Goal: Task Accomplishment & Management: Manage account settings

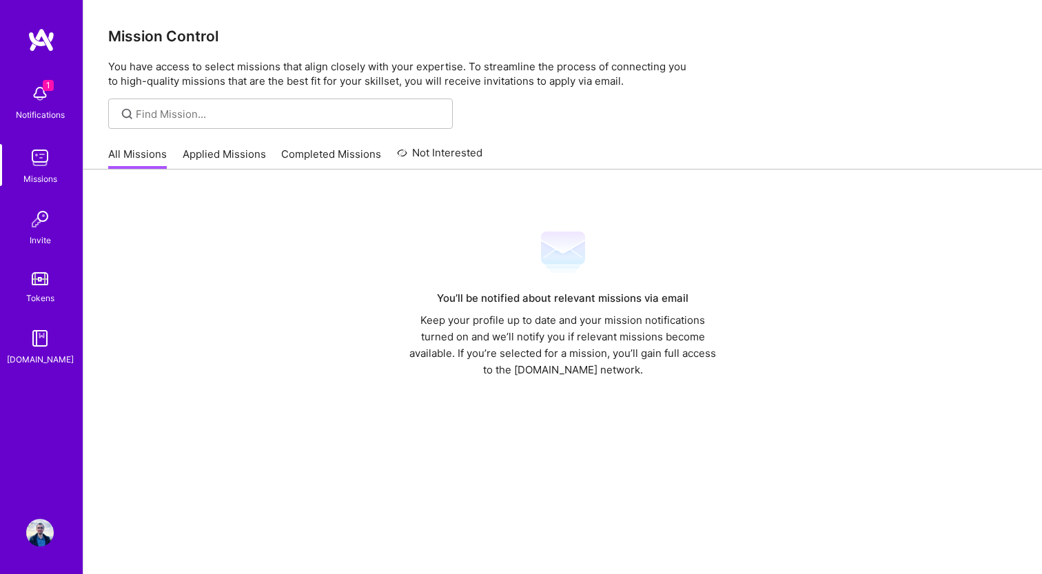
click at [40, 94] on img at bounding box center [40, 94] width 28 height 28
click at [40, 94] on div "1 Notifications Missions Invite Tokens [DOMAIN_NAME]" at bounding box center [41, 222] width 83 height 290
click at [37, 527] on img at bounding box center [40, 533] width 28 height 28
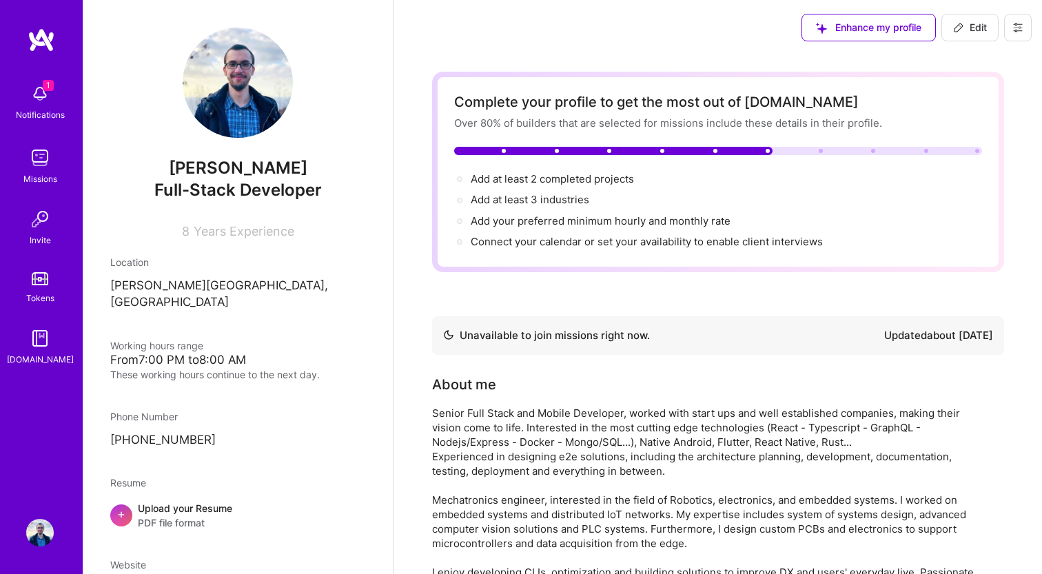
click at [124, 367] on div "These working hours continue to the next day." at bounding box center [237, 374] width 255 height 14
click at [120, 367] on div "These working hours continue to the next day." at bounding box center [237, 374] width 255 height 14
drag, startPoint x: 120, startPoint y: 361, endPoint x: 312, endPoint y: 356, distance: 192.4
click at [312, 367] on div "These working hours continue to the next day." at bounding box center [237, 374] width 255 height 14
drag, startPoint x: 128, startPoint y: 423, endPoint x: 200, endPoint y: 423, distance: 71.7
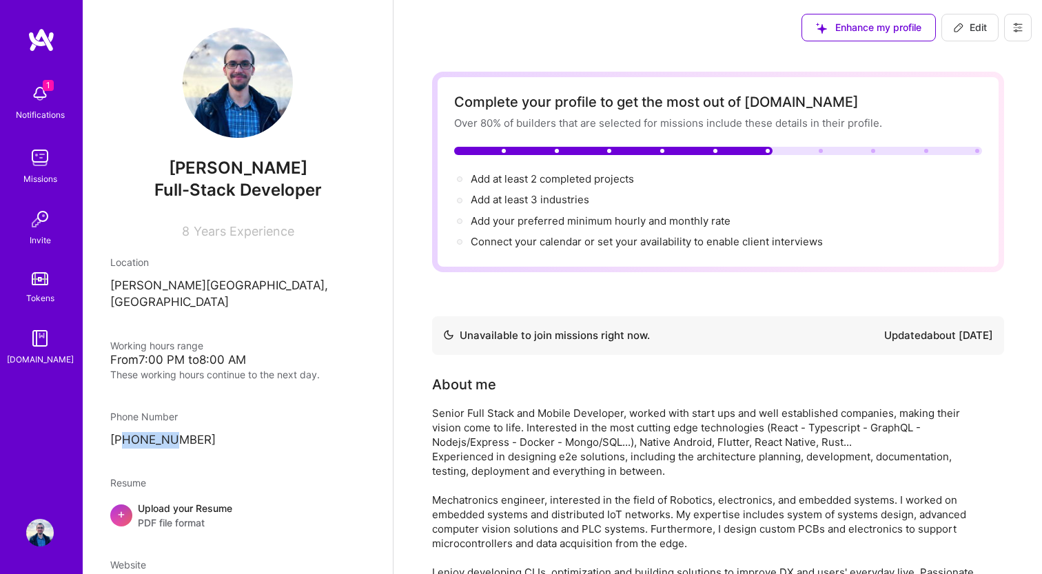
click at [200, 432] on p "[PHONE_NUMBER]" at bounding box center [237, 440] width 255 height 17
click at [219, 438] on div "[PERSON_NAME] Full-Stack Developer 8 Years Experience Location [PERSON_NAME][GE…" at bounding box center [238, 287] width 310 height 574
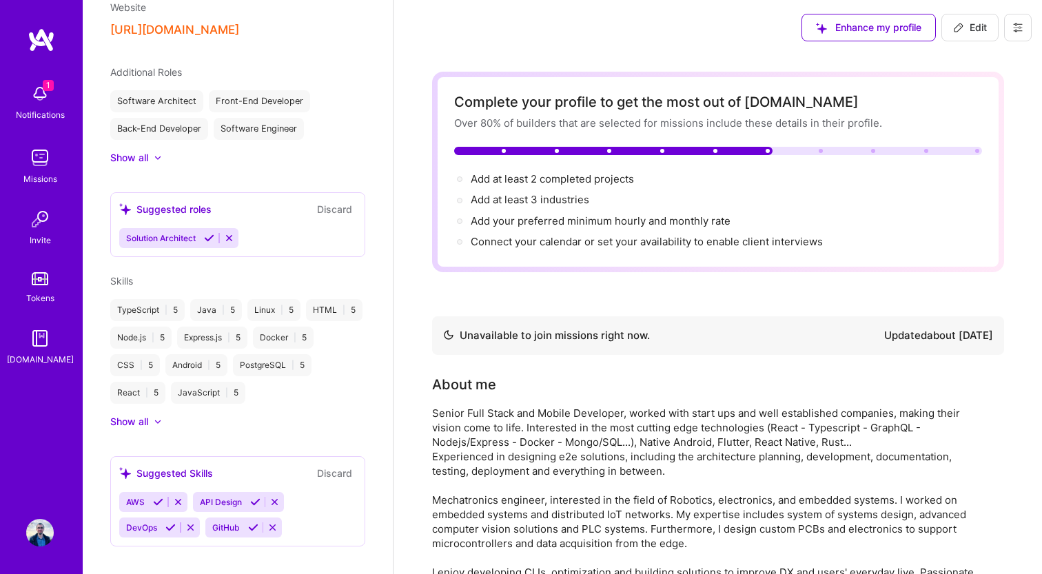
click at [972, 23] on span "Edit" at bounding box center [970, 28] width 34 height 14
select select "LB"
select select "Not Available"
select select "6 Months"
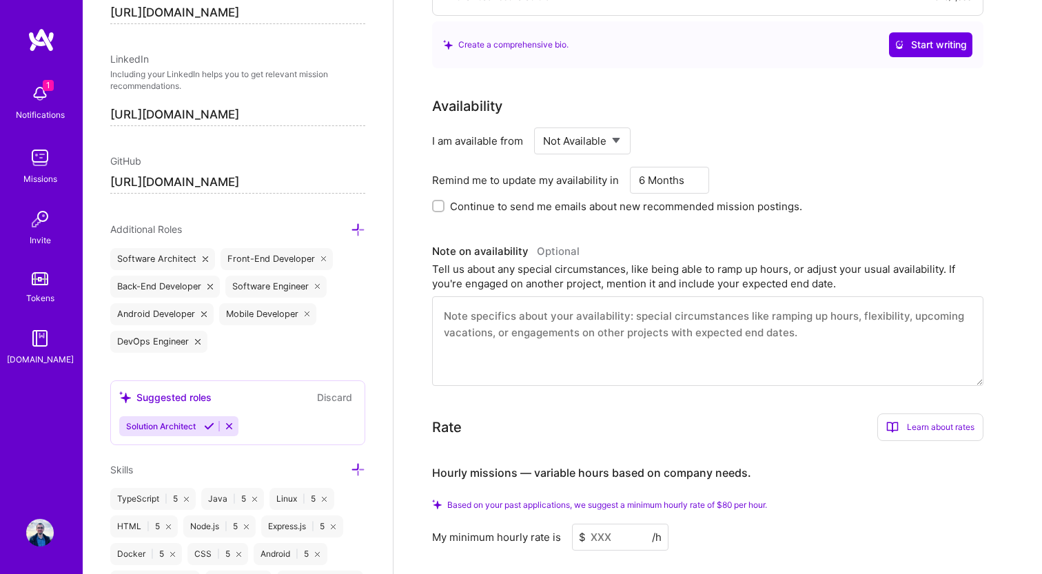
scroll to position [584, 0]
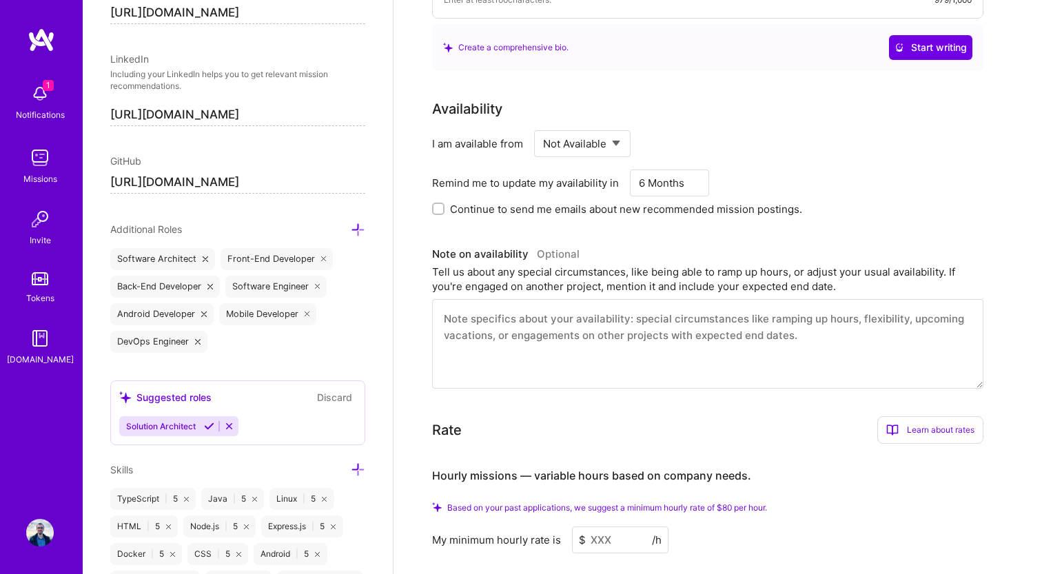
click at [551, 328] on textarea at bounding box center [707, 344] width 551 height 90
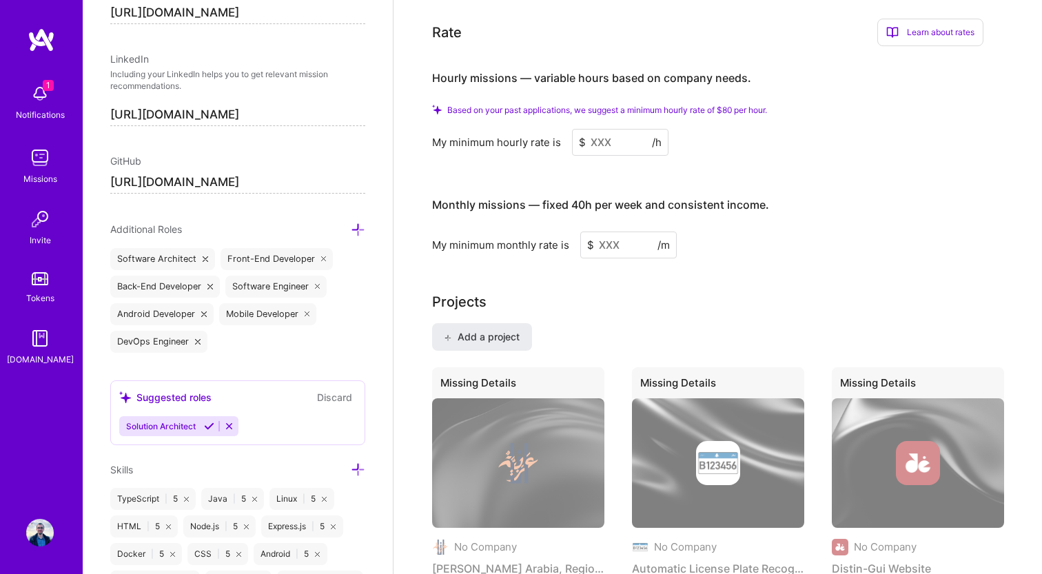
scroll to position [995, 0]
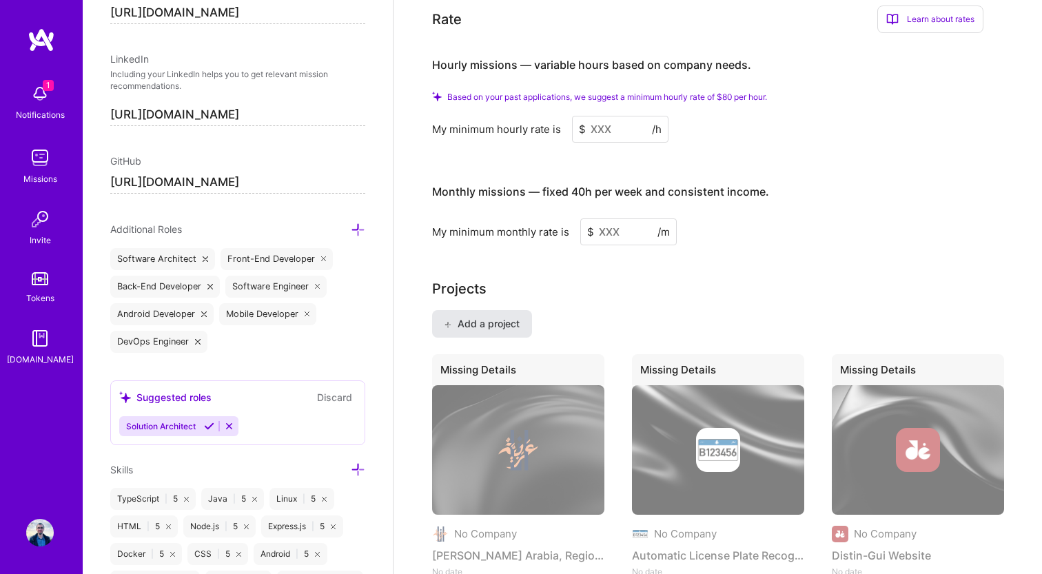
click at [502, 321] on span "Add a project" at bounding box center [481, 324] width 75 height 14
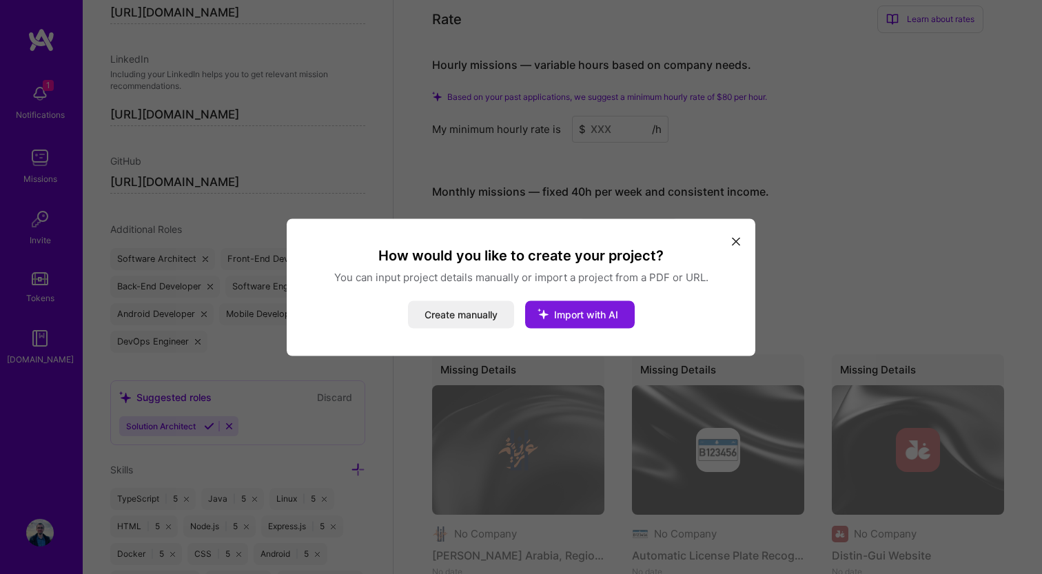
click at [572, 320] on span "Import with AI" at bounding box center [586, 314] width 64 height 12
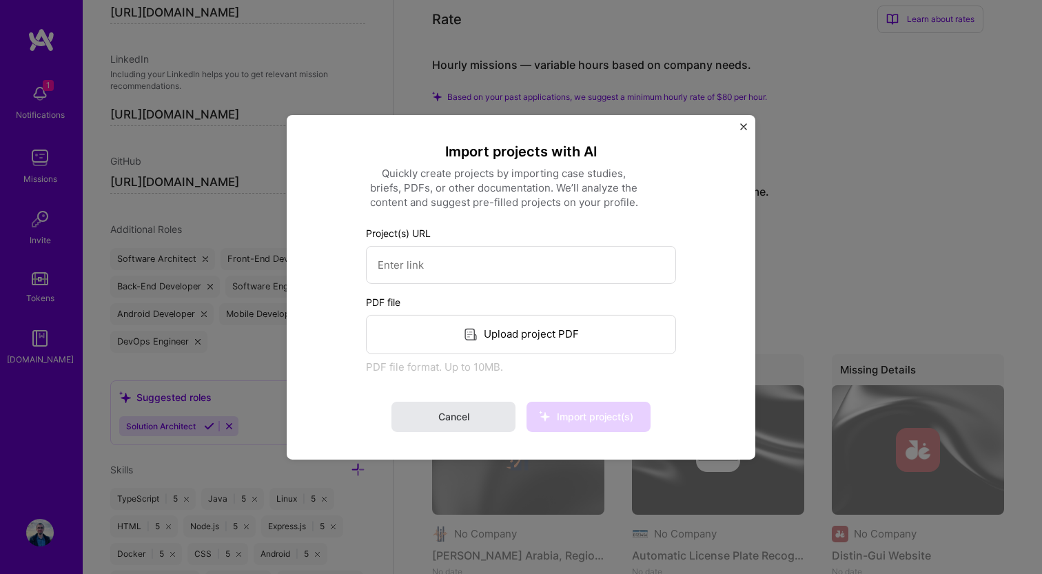
click at [481, 429] on button "Cancel" at bounding box center [454, 417] width 124 height 30
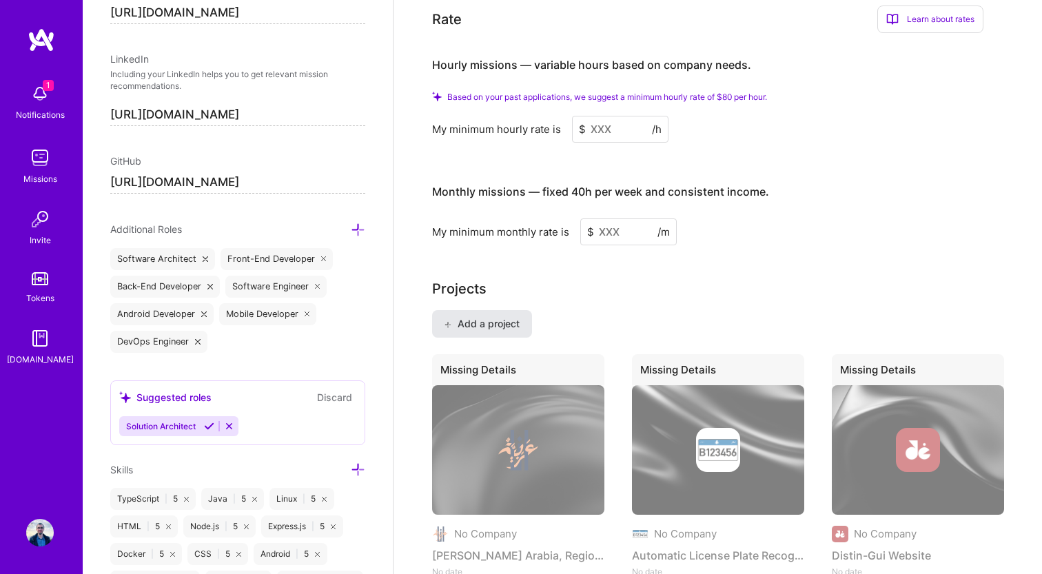
click at [501, 320] on span "Add a project" at bounding box center [481, 324] width 75 height 14
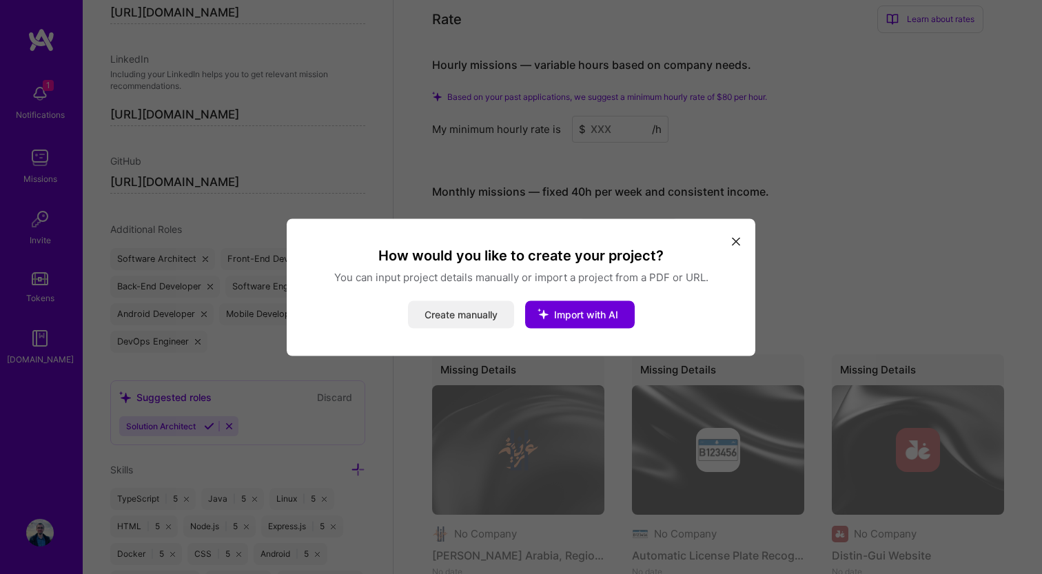
click at [480, 310] on button "Create manually" at bounding box center [461, 315] width 106 height 28
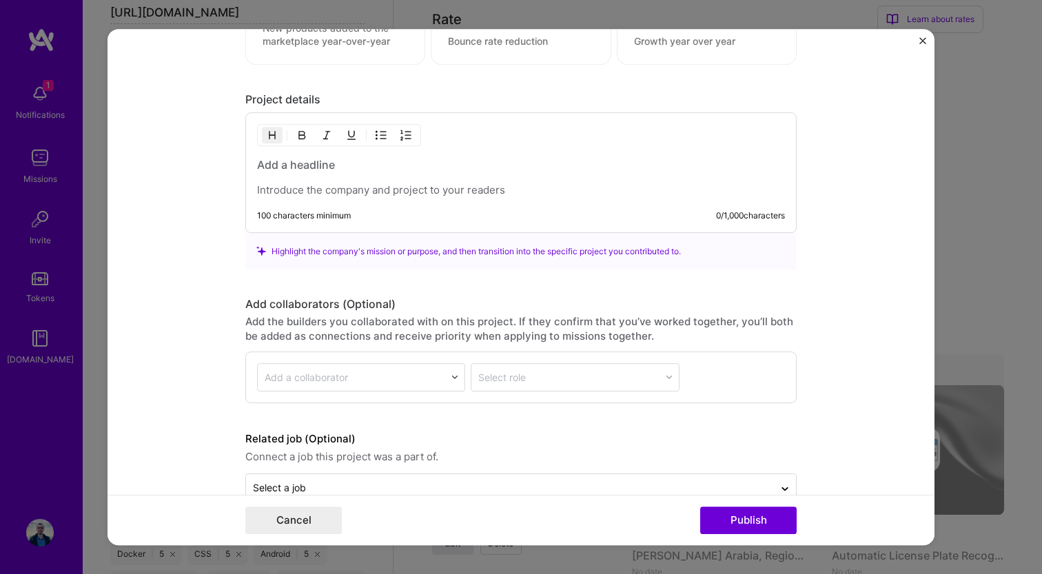
scroll to position [1064, 0]
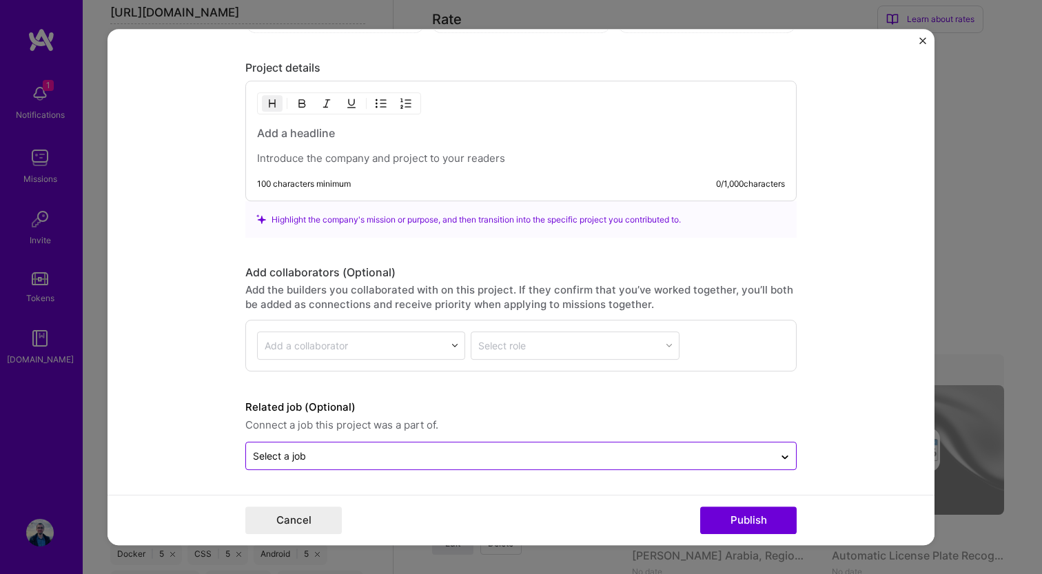
click at [265, 462] on div "Select a job" at bounding box center [279, 456] width 53 height 14
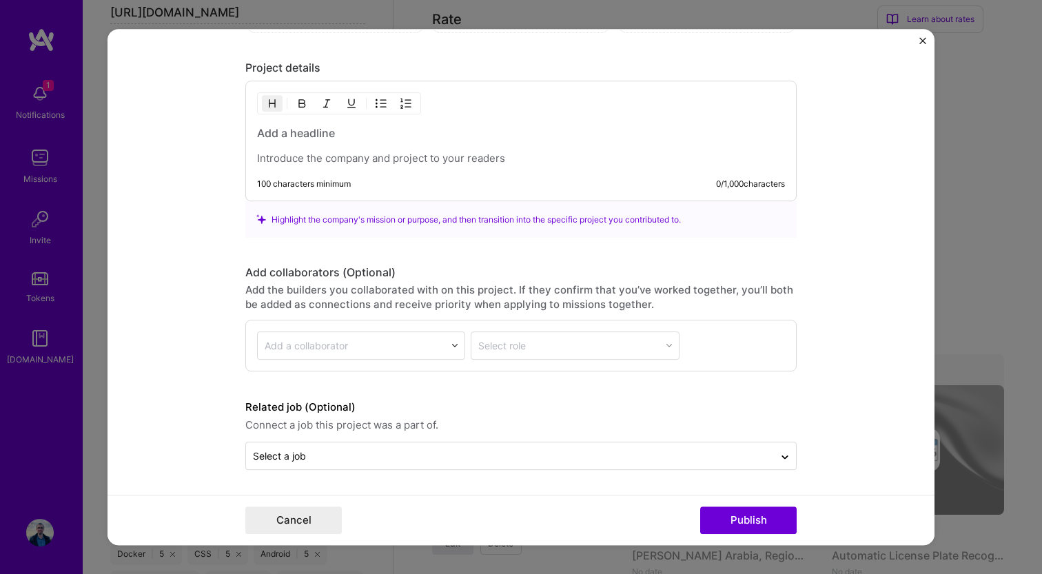
click at [205, 440] on form "Project title Company Project industry Industry Project Link (Optional) Drag an…" at bounding box center [521, 287] width 827 height 517
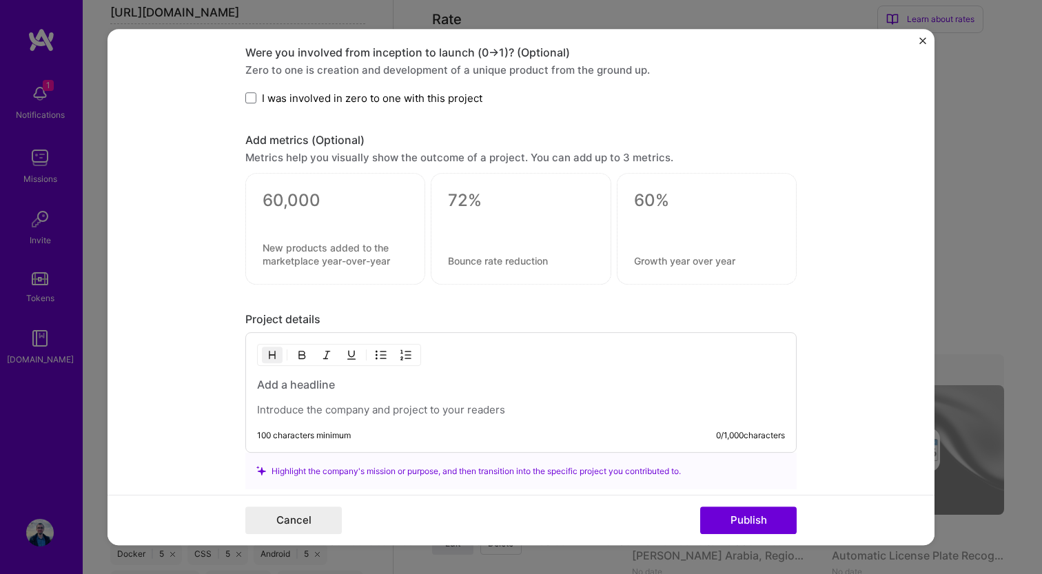
scroll to position [786, 0]
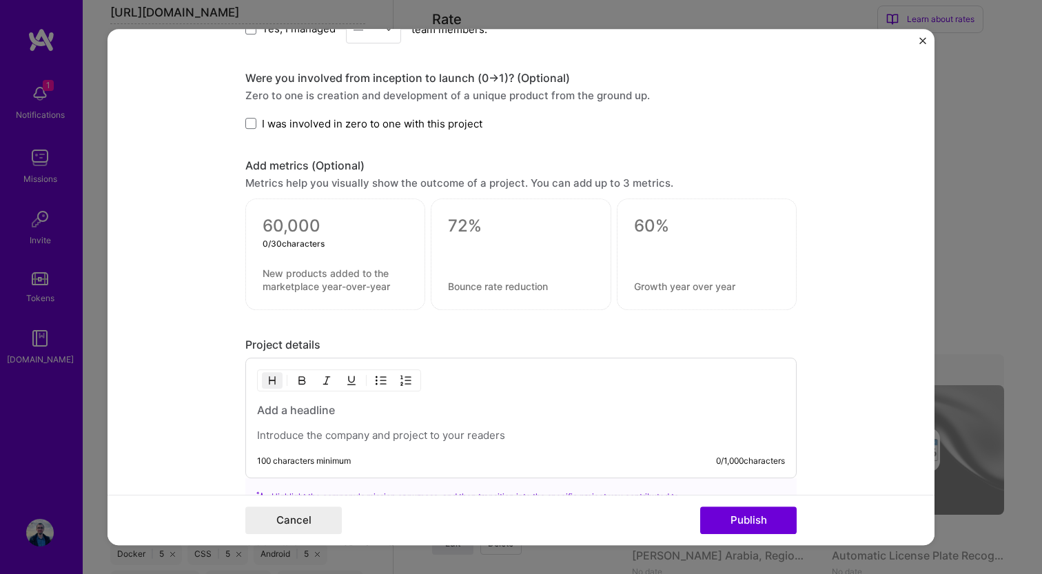
click at [321, 223] on textarea at bounding box center [335, 226] width 145 height 21
click at [323, 270] on textarea at bounding box center [335, 280] width 145 height 26
click at [468, 283] on textarea at bounding box center [520, 286] width 145 height 13
click at [472, 215] on div "0 / 80 characters" at bounding box center [521, 255] width 180 height 112
click at [464, 232] on textarea at bounding box center [520, 226] width 145 height 21
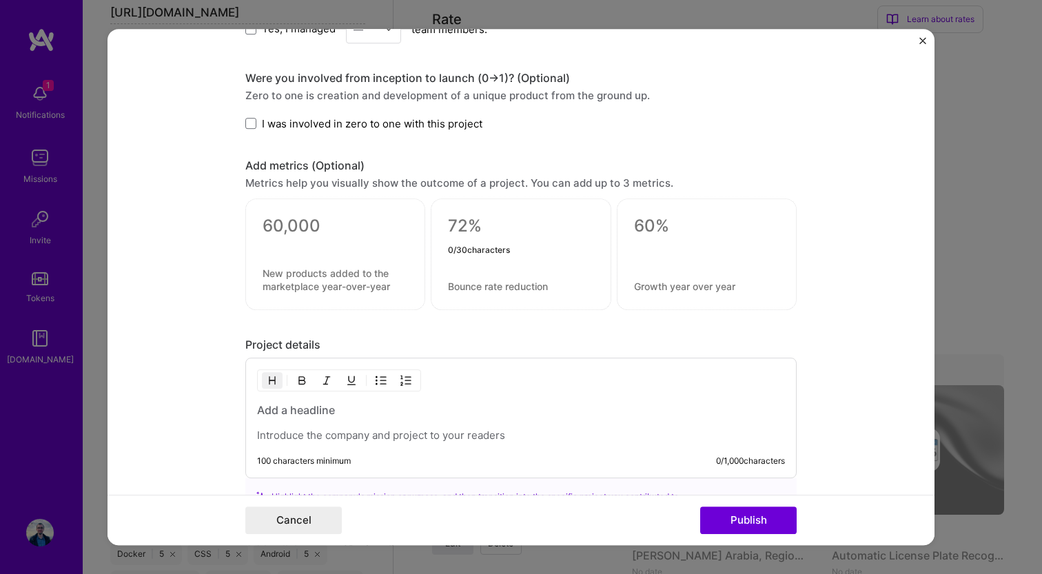
click at [652, 225] on textarea at bounding box center [706, 226] width 145 height 21
click at [649, 287] on textarea at bounding box center [706, 286] width 145 height 13
click at [689, 164] on div "Add metrics (Optional)" at bounding box center [520, 166] width 551 height 14
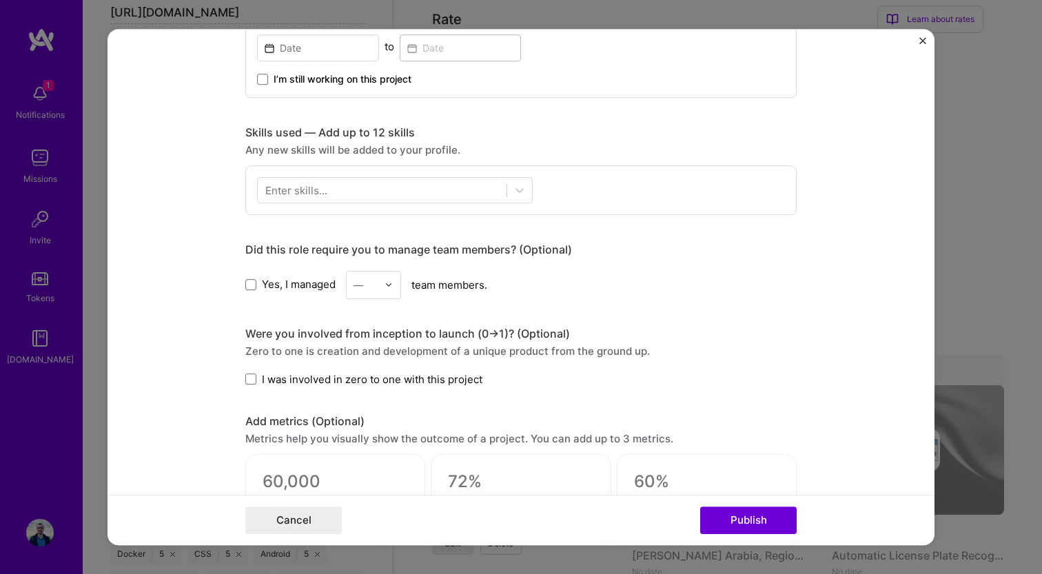
scroll to position [507, 0]
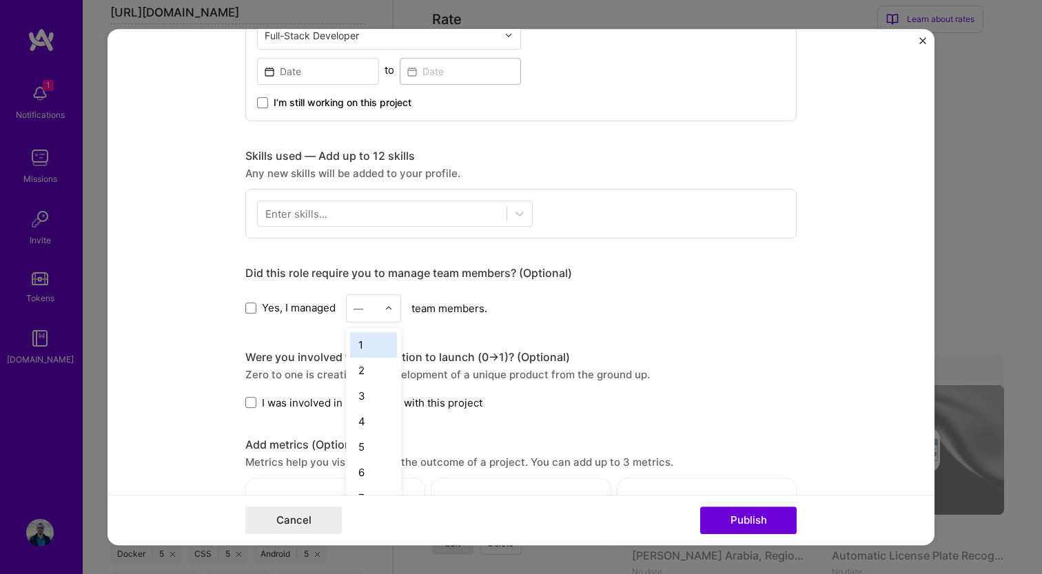
click at [389, 312] on img at bounding box center [389, 308] width 8 height 8
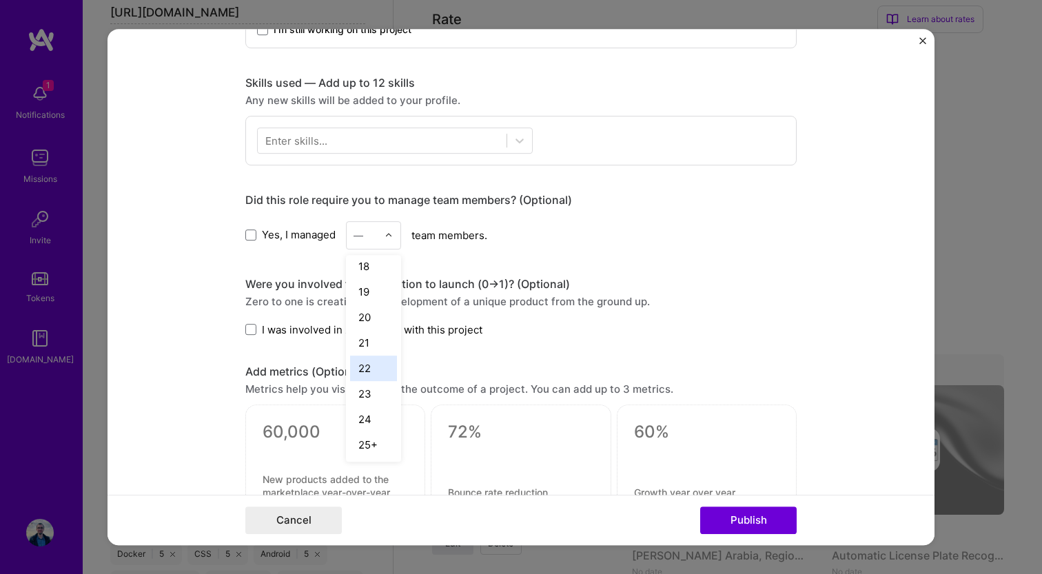
scroll to position [585, 0]
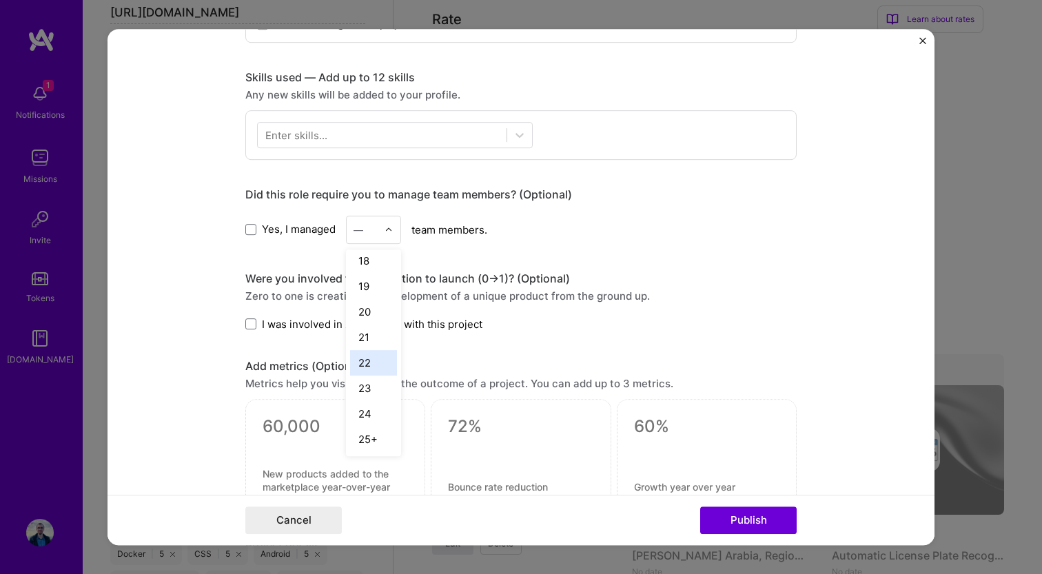
click at [491, 243] on div "Yes, I managed option 22 focused, 22 of 25. 25 results available. Use Up and Do…" at bounding box center [520, 230] width 551 height 28
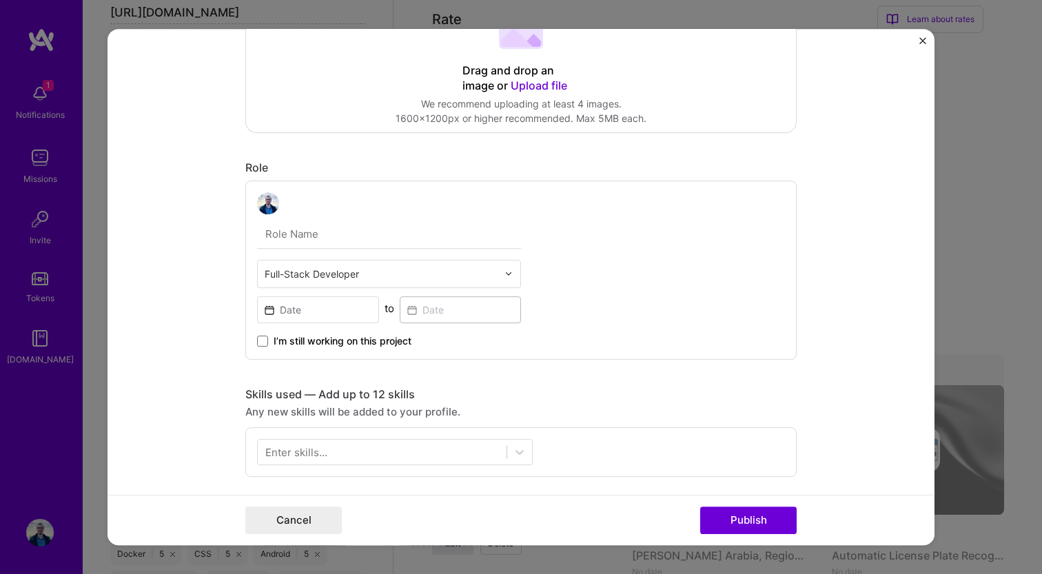
scroll to position [265, 0]
click at [343, 241] on input "text" at bounding box center [389, 237] width 264 height 29
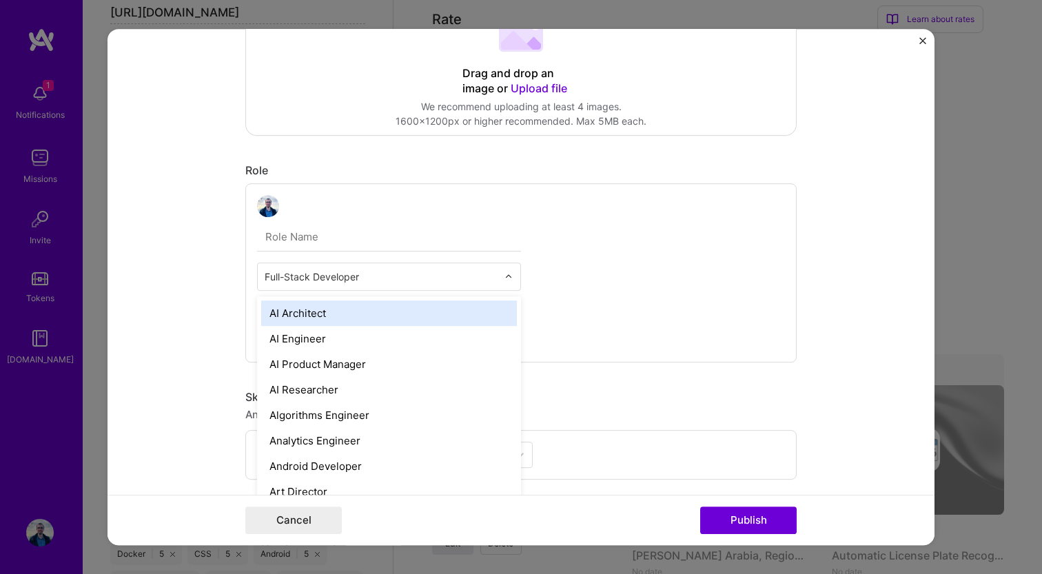
click at [341, 274] on input "text" at bounding box center [381, 277] width 233 height 14
click at [376, 227] on input "text" at bounding box center [389, 237] width 264 height 29
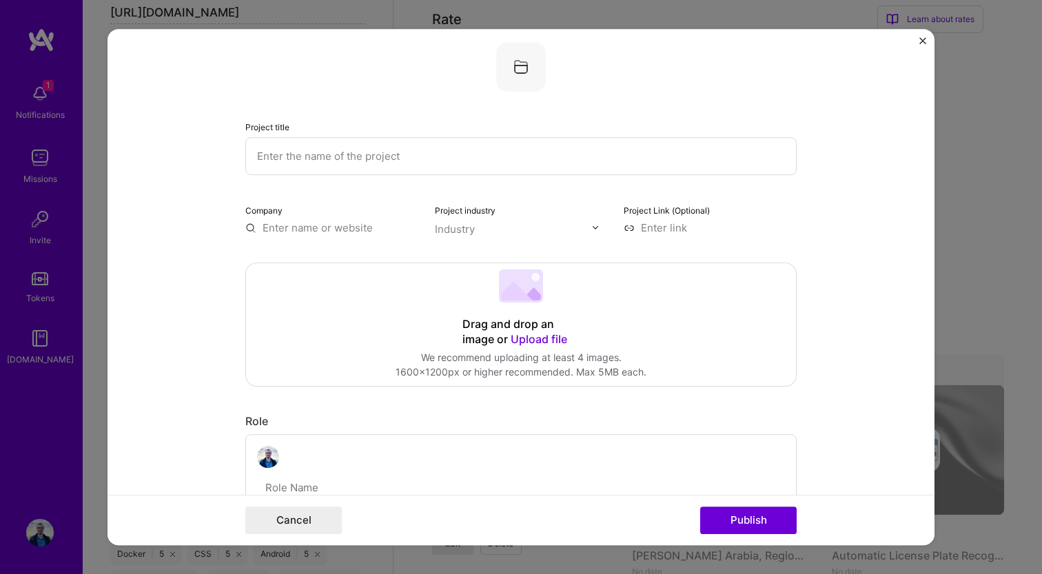
scroll to position [0, 0]
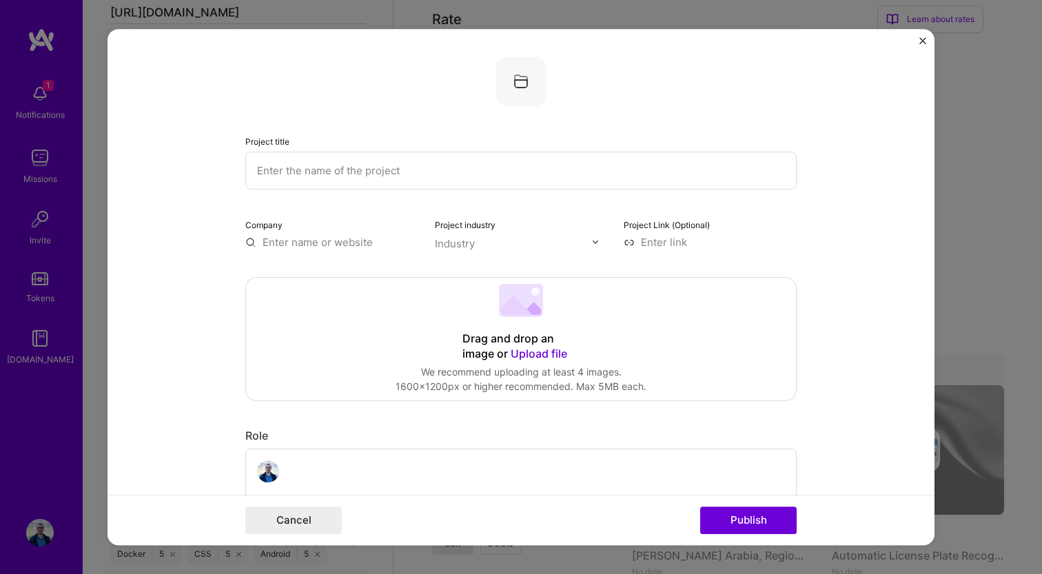
click at [463, 112] on div "Project title Company Project industry Industry Project Link (Optional)" at bounding box center [520, 153] width 551 height 193
click at [628, 123] on div "Project title Company Project industry Industry Project Link (Optional)" at bounding box center [520, 153] width 551 height 193
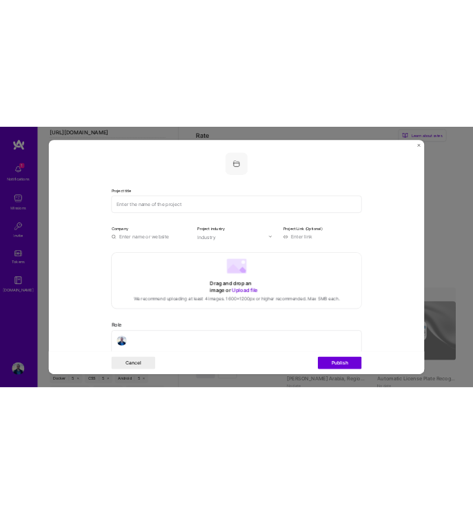
scroll to position [993, 0]
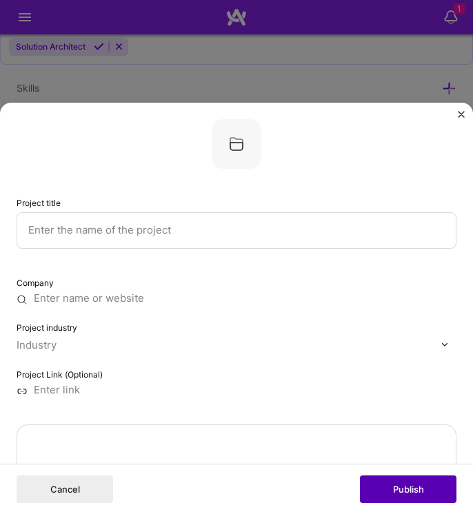
click at [405, 488] on button "Publish" at bounding box center [408, 490] width 97 height 28
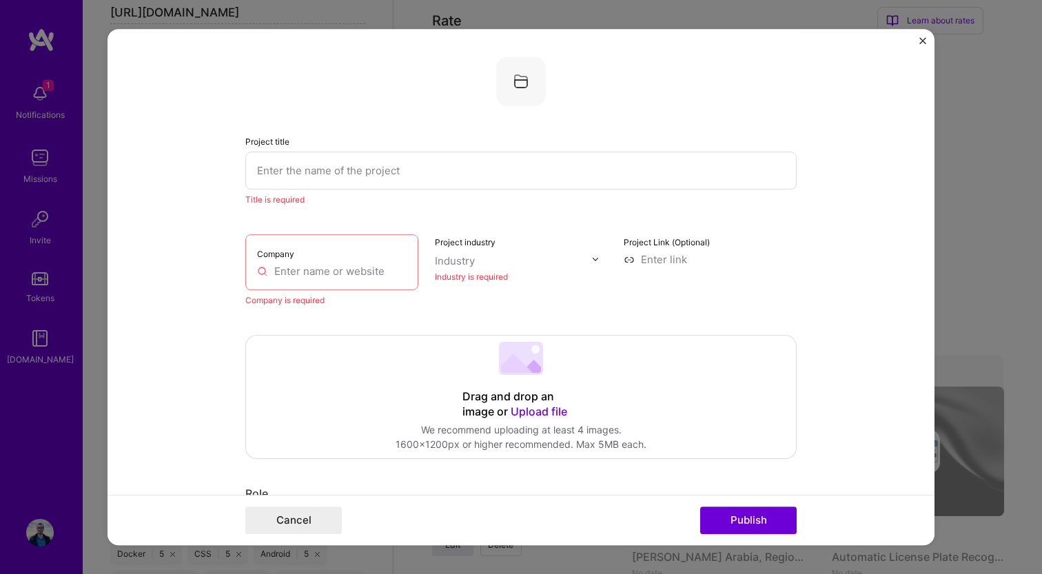
scroll to position [738, 0]
click at [265, 74] on div at bounding box center [520, 82] width 551 height 50
click at [307, 212] on div "Project title Title is required Company Company is required Project industry In…" at bounding box center [520, 182] width 551 height 251
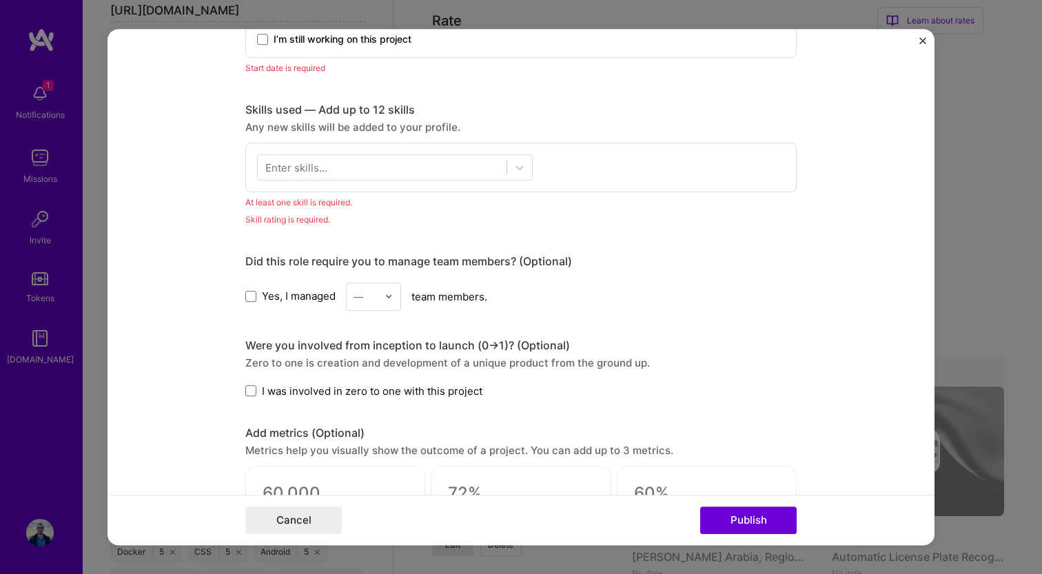
scroll to position [0, 0]
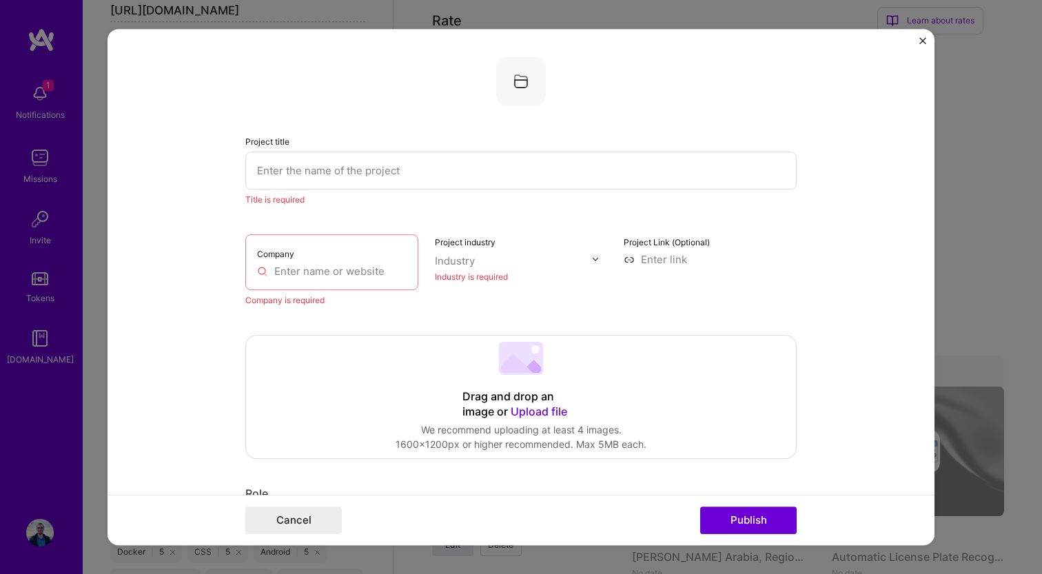
click at [512, 94] on img at bounding box center [521, 82] width 50 height 50
click at [518, 80] on img at bounding box center [521, 82] width 50 height 50
click at [587, 181] on input "text" at bounding box center [520, 171] width 551 height 38
click at [659, 92] on div at bounding box center [520, 82] width 551 height 50
click at [328, 274] on input "text" at bounding box center [332, 271] width 150 height 14
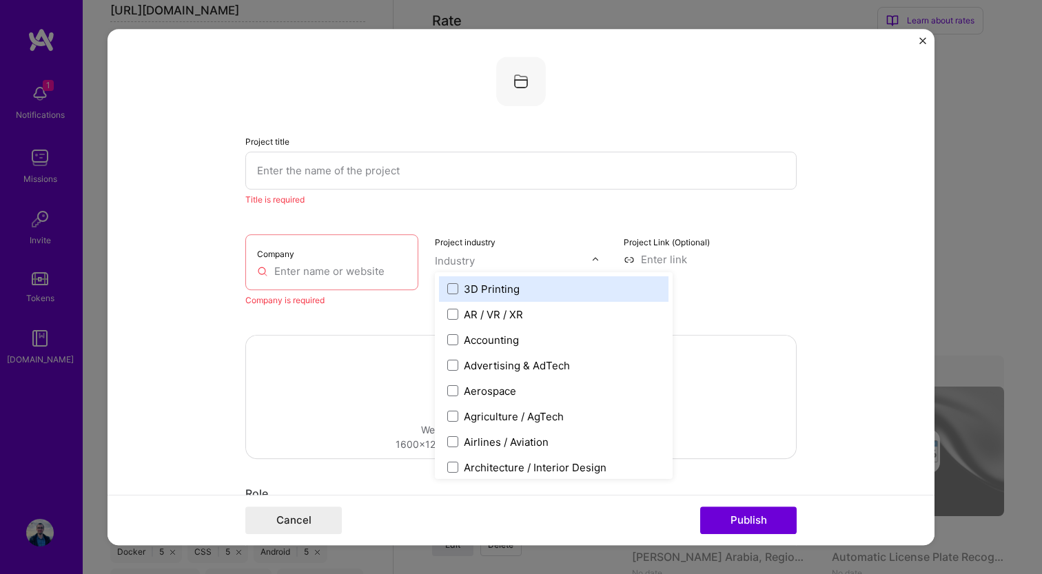
click at [491, 258] on input "text" at bounding box center [513, 261] width 157 height 14
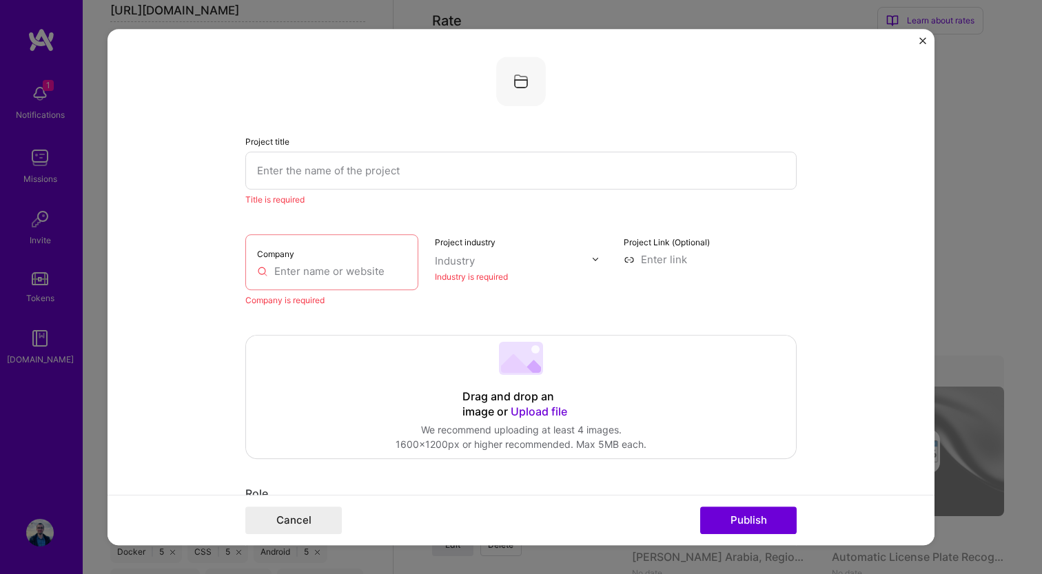
click at [630, 181] on input "text" at bounding box center [520, 171] width 551 height 38
click at [663, 260] on input at bounding box center [710, 259] width 173 height 14
click at [717, 201] on div "Title is required" at bounding box center [520, 199] width 551 height 14
click at [919, 42] on form "Project title Title is required Company Company is required Project industry In…" at bounding box center [521, 287] width 827 height 517
click at [920, 39] on img "Close" at bounding box center [923, 40] width 7 height 7
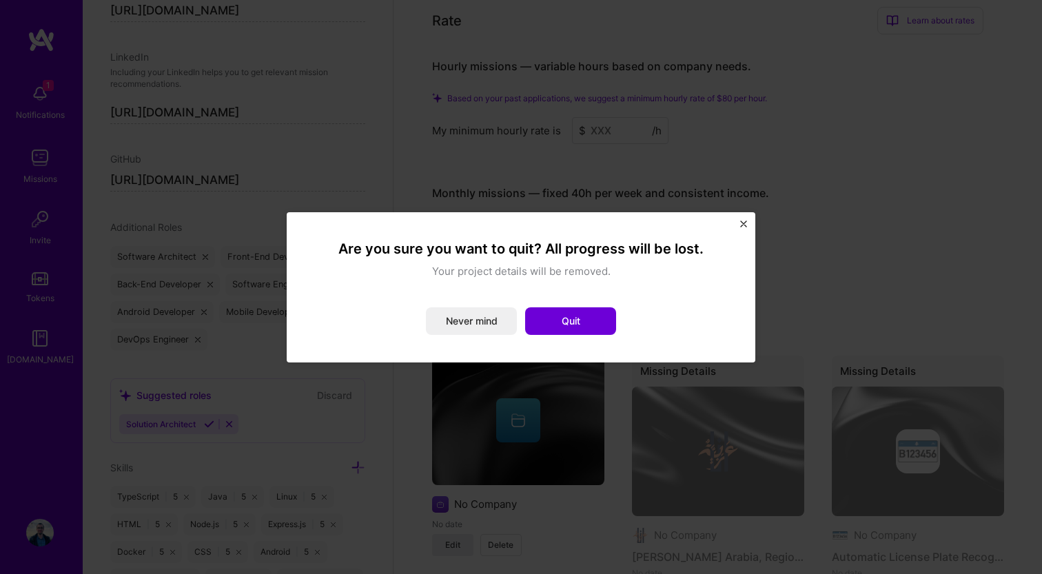
click at [745, 222] on img "Close" at bounding box center [743, 224] width 7 height 7
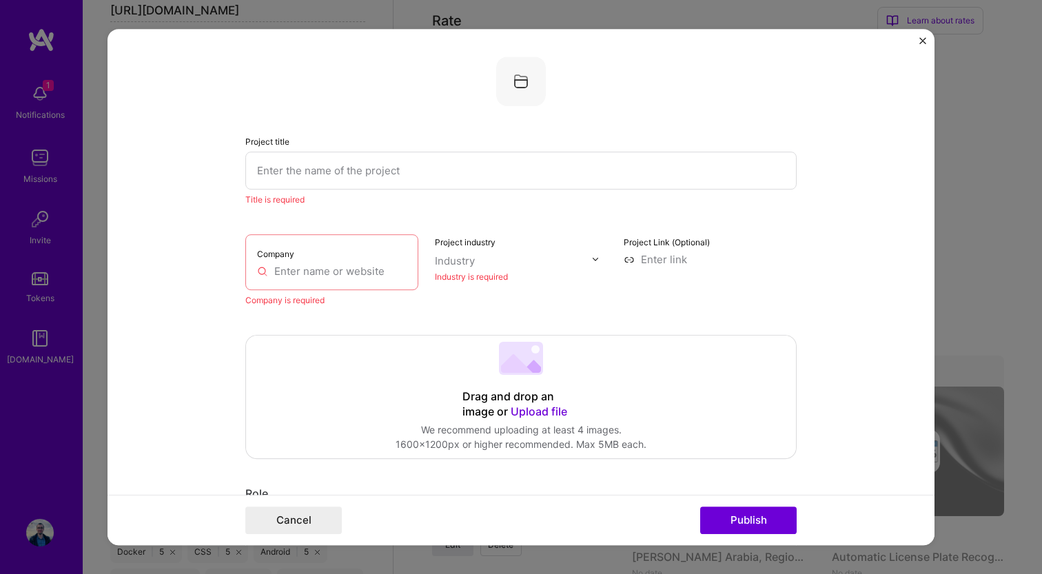
click at [928, 38] on form "Project title Title is required Company Company is required Project industry In…" at bounding box center [521, 287] width 827 height 517
click at [922, 38] on img "Close" at bounding box center [923, 40] width 7 height 7
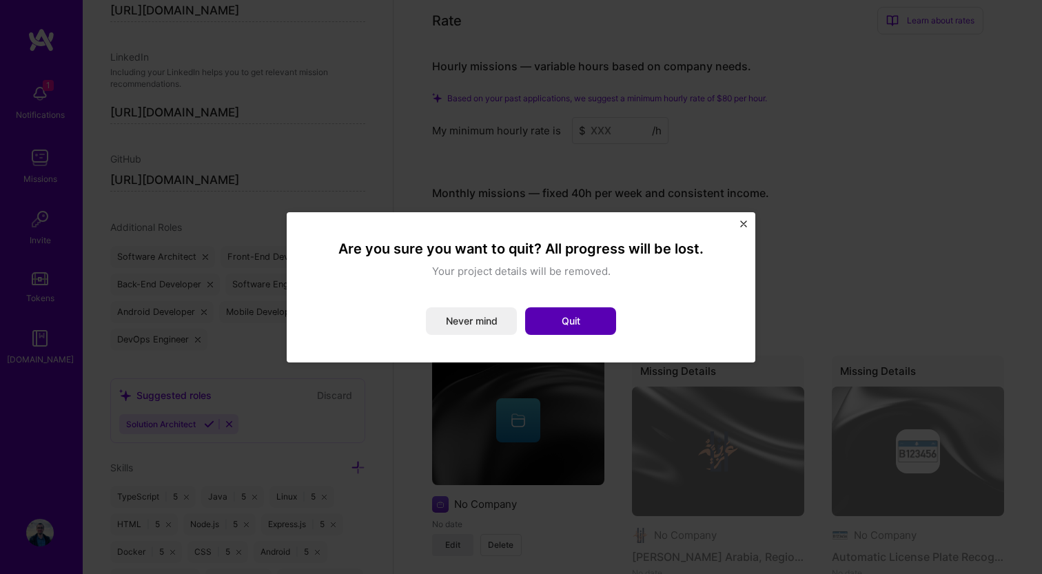
click at [553, 318] on button "Quit" at bounding box center [570, 321] width 91 height 28
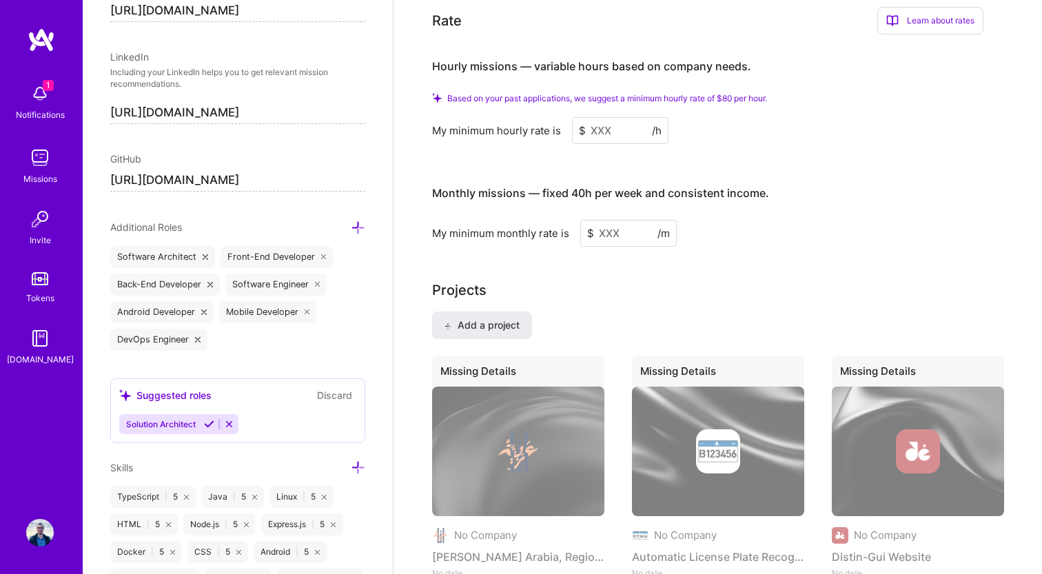
click at [922, 29] on div "Learn about rates" at bounding box center [931, 21] width 106 height 28
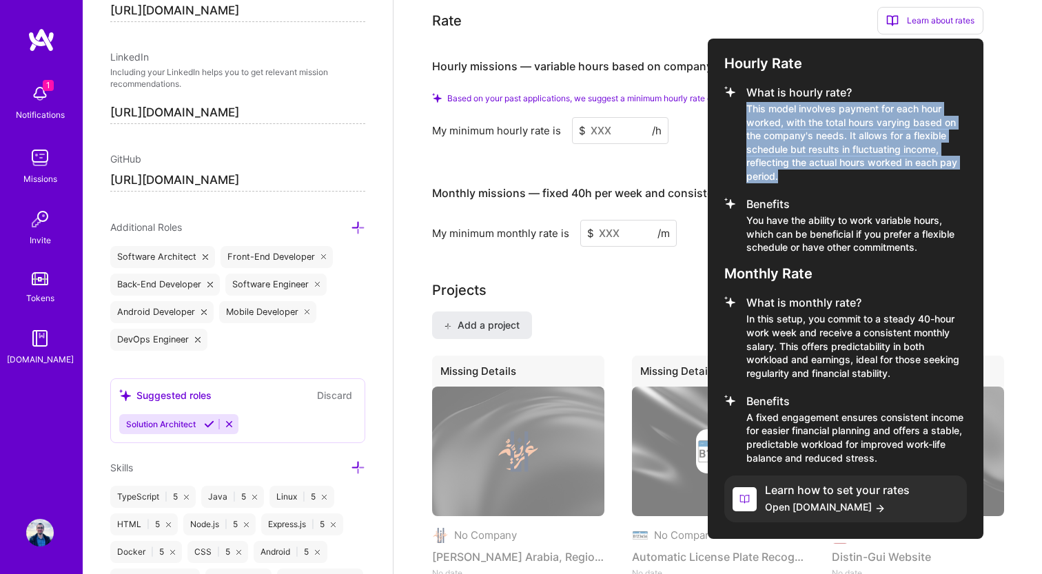
drag, startPoint x: 803, startPoint y: 173, endPoint x: 733, endPoint y: 100, distance: 101.4
click at [733, 100] on li "What is hourly rate? This model involves payment for each hour worked, with the…" at bounding box center [846, 134] width 243 height 97
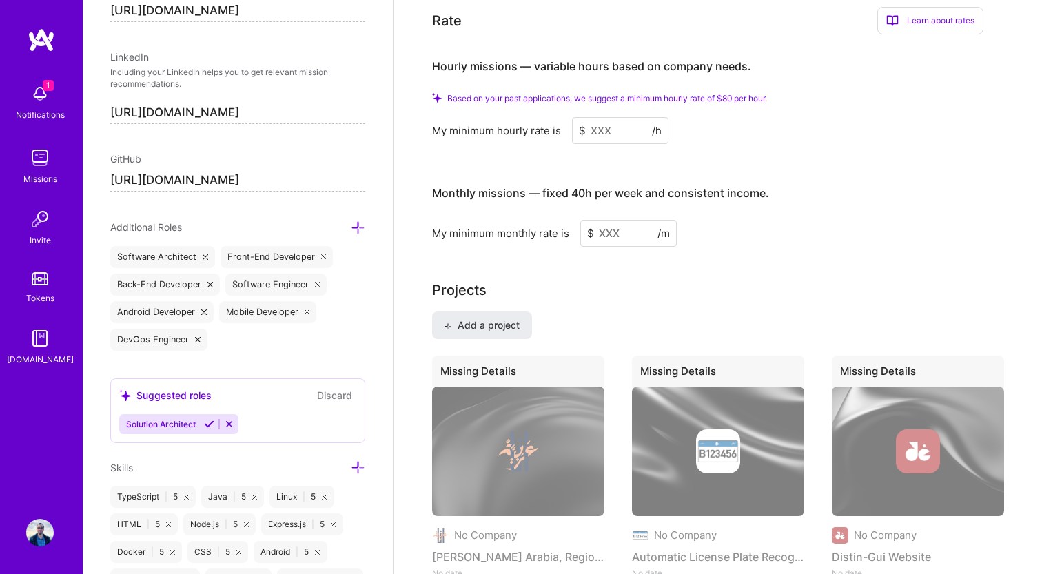
click at [904, 25] on div "Learn about rates" at bounding box center [931, 21] width 106 height 28
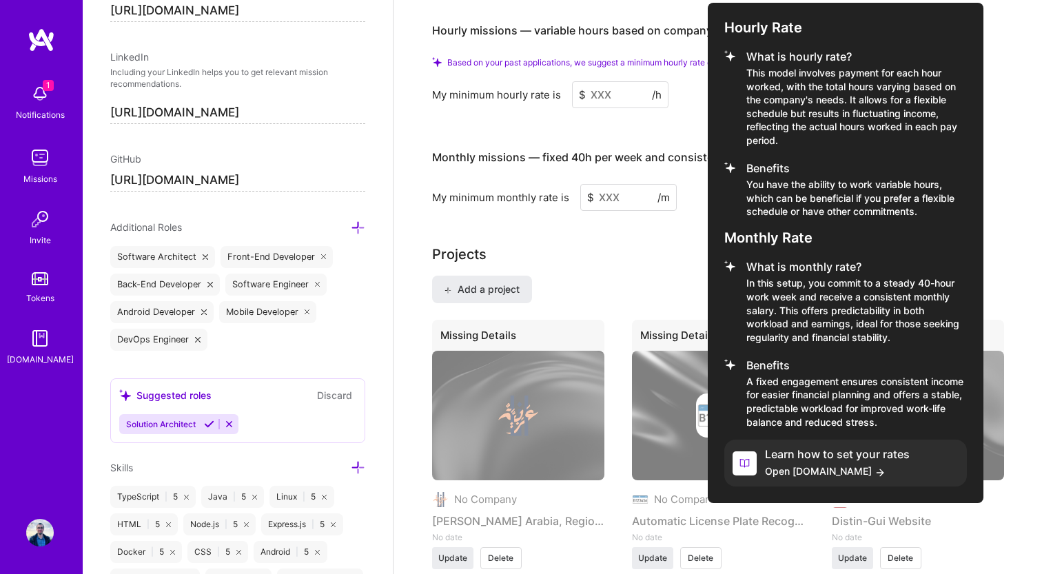
scroll to position [1040, 0]
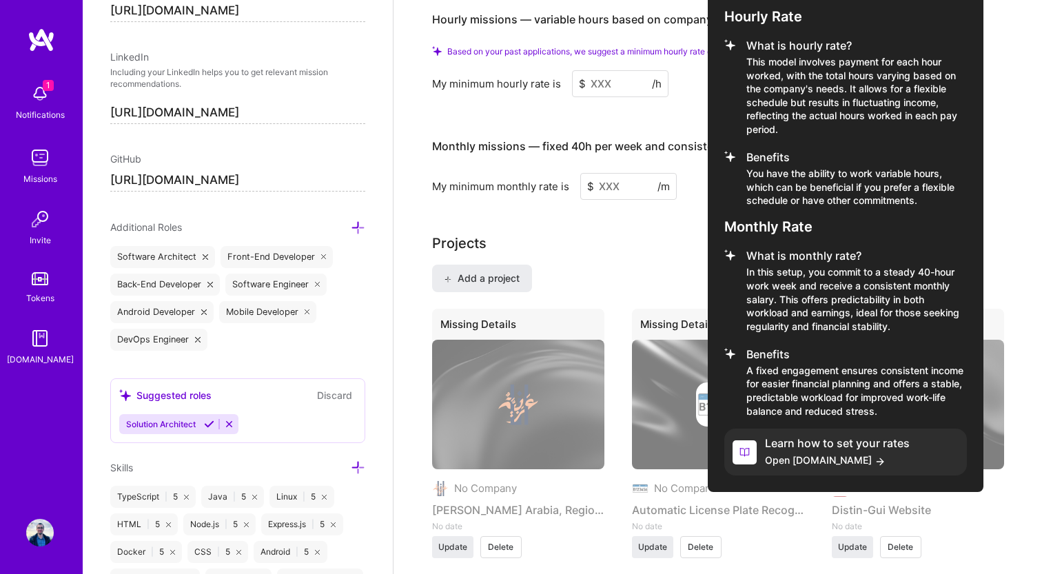
click at [795, 454] on span "Open [DOMAIN_NAME]" at bounding box center [837, 460] width 145 height 14
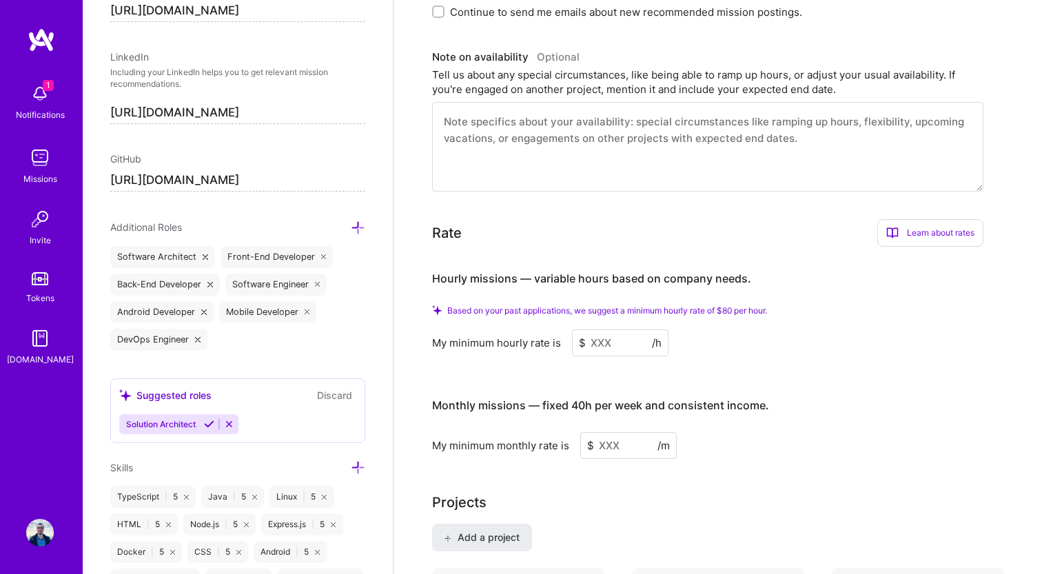
scroll to position [780, 0]
click at [920, 240] on div "Learn about rates" at bounding box center [931, 235] width 106 height 28
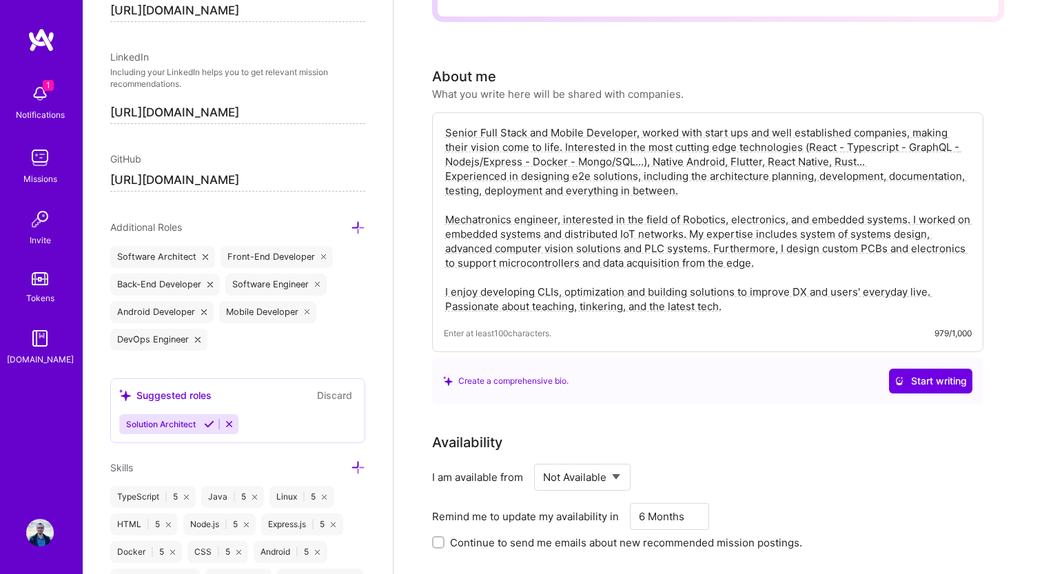
scroll to position [0, 0]
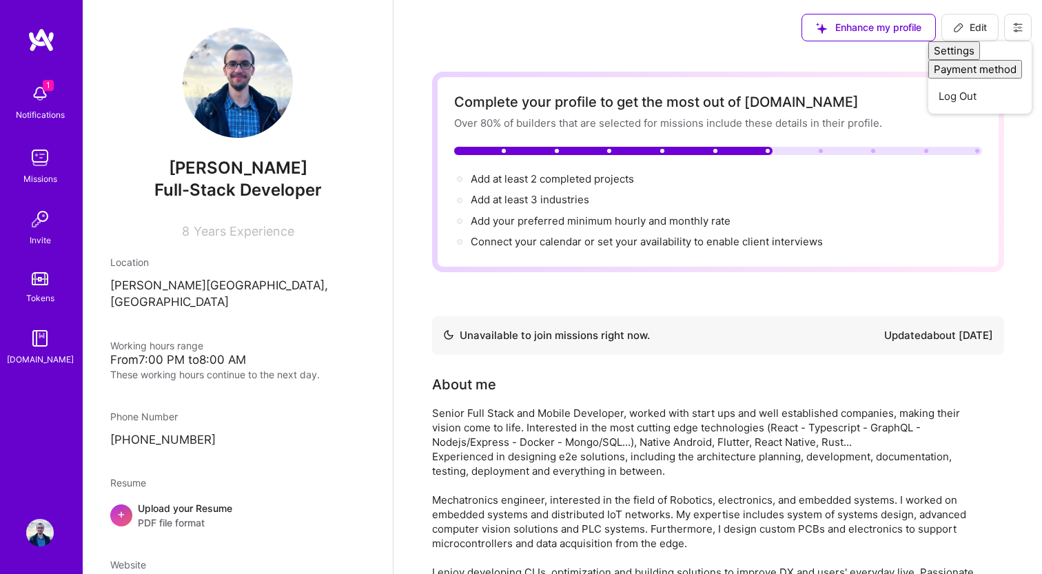
click at [971, 25] on span "Edit" at bounding box center [970, 28] width 34 height 14
select select "LB"
select select "Not Available"
select select "6 Months"
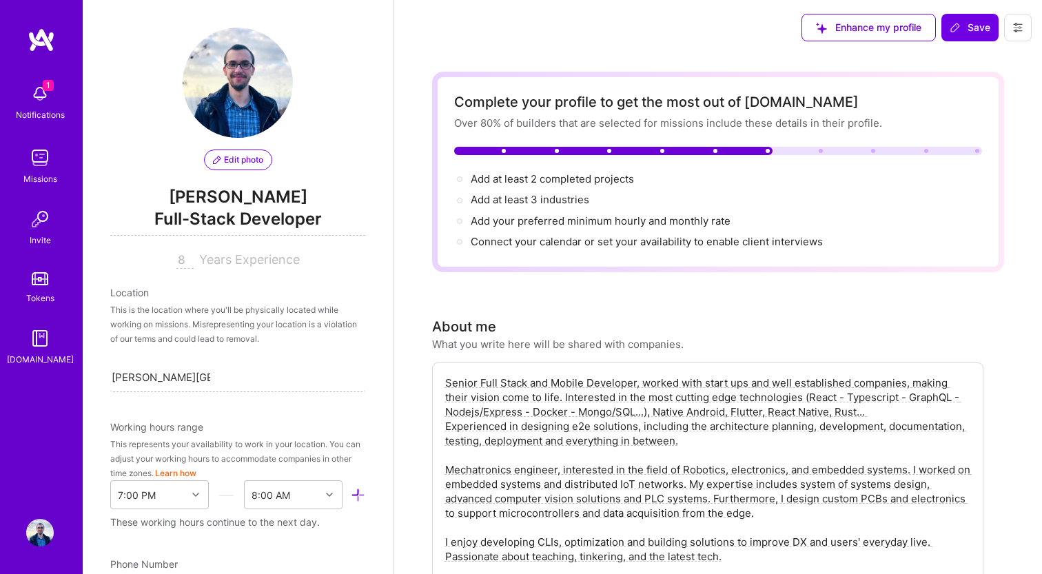
click at [243, 212] on span "Full-Stack Developer" at bounding box center [237, 222] width 255 height 28
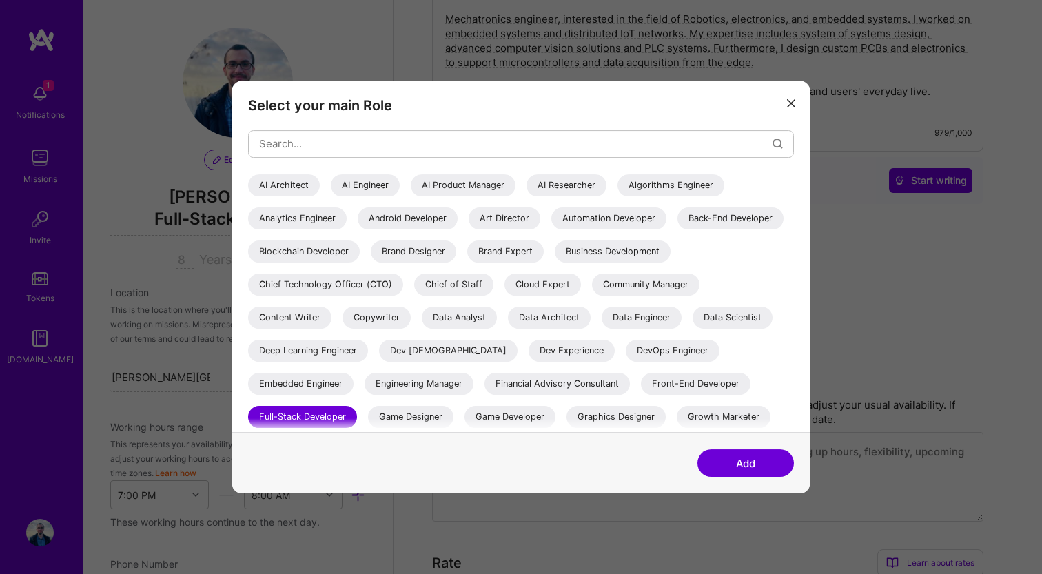
click at [792, 109] on button "modal" at bounding box center [791, 103] width 17 height 23
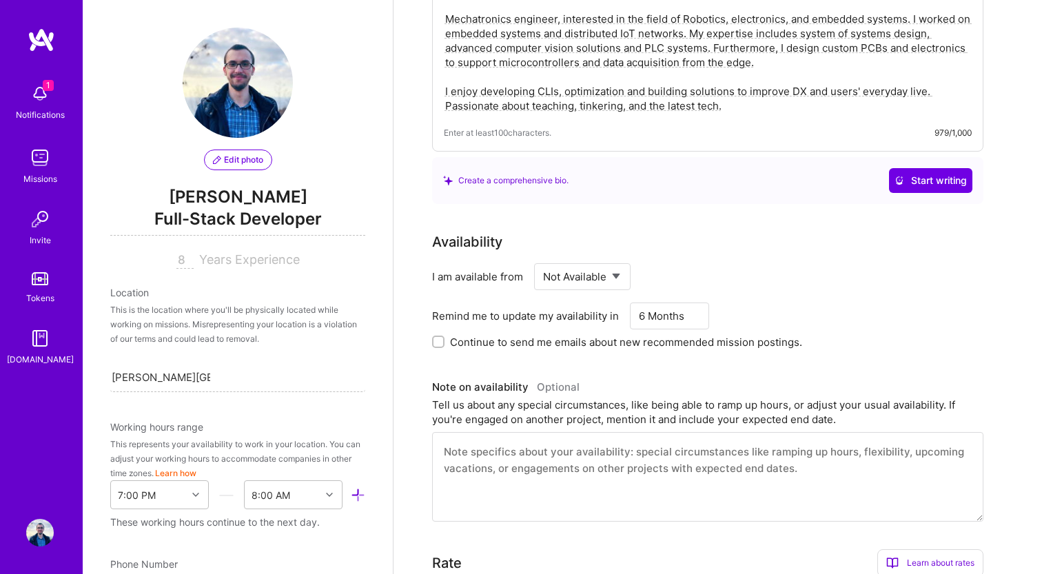
click at [185, 258] on input "8" at bounding box center [184, 260] width 17 height 17
click at [212, 279] on div "Edit photo Mohammad El Kurjieh Full-Stack Developer 8 Years Experience Location…" at bounding box center [238, 287] width 310 height 574
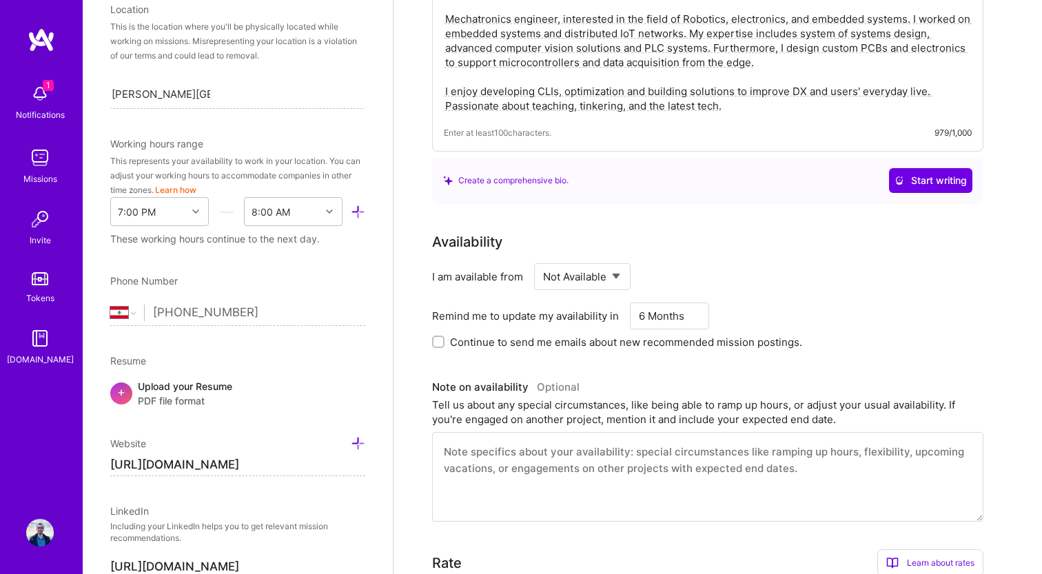
scroll to position [291, 0]
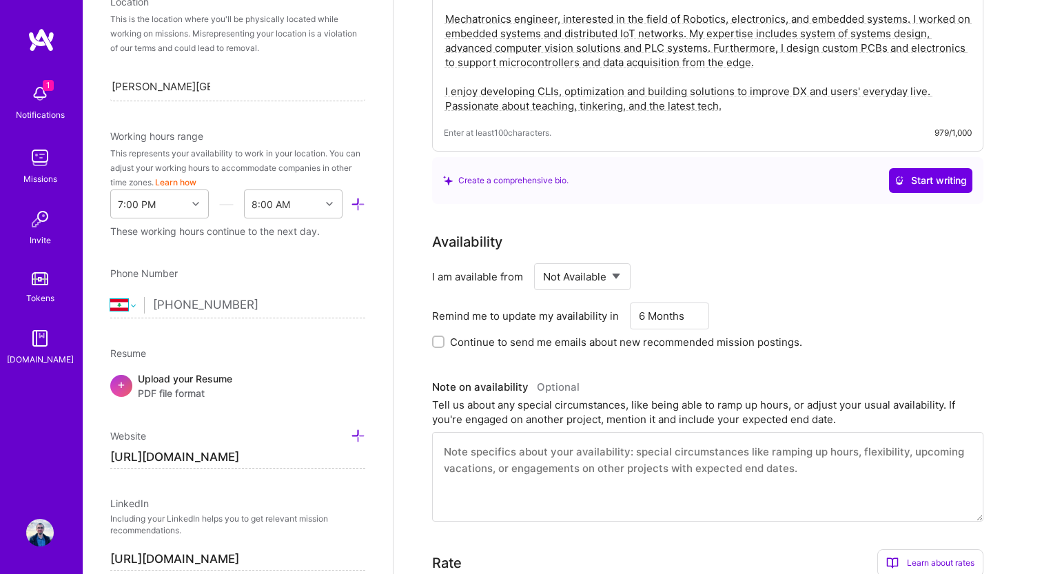
click at [132, 306] on select "Afghanistan Åland Islands Albania Algeria American Samoa Andorra Angola Anguill…" at bounding box center [127, 305] width 34 height 17
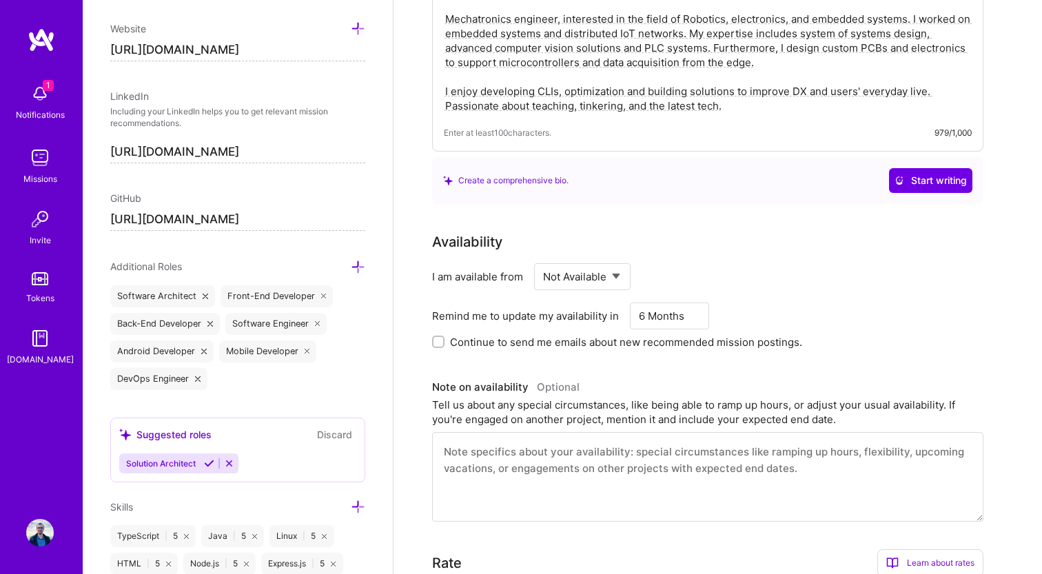
scroll to position [747, 0]
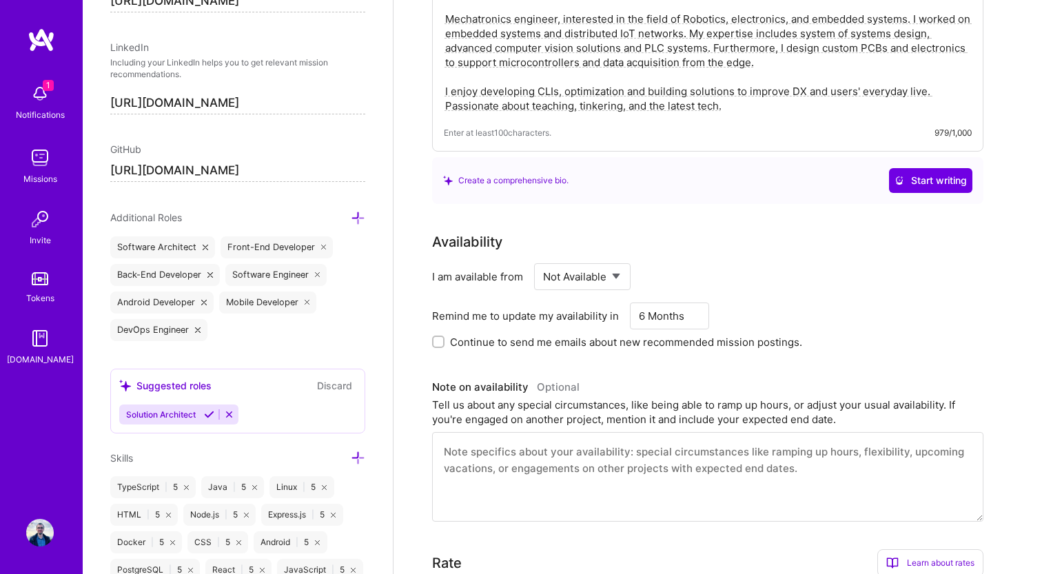
click at [210, 417] on icon at bounding box center [209, 414] width 10 height 10
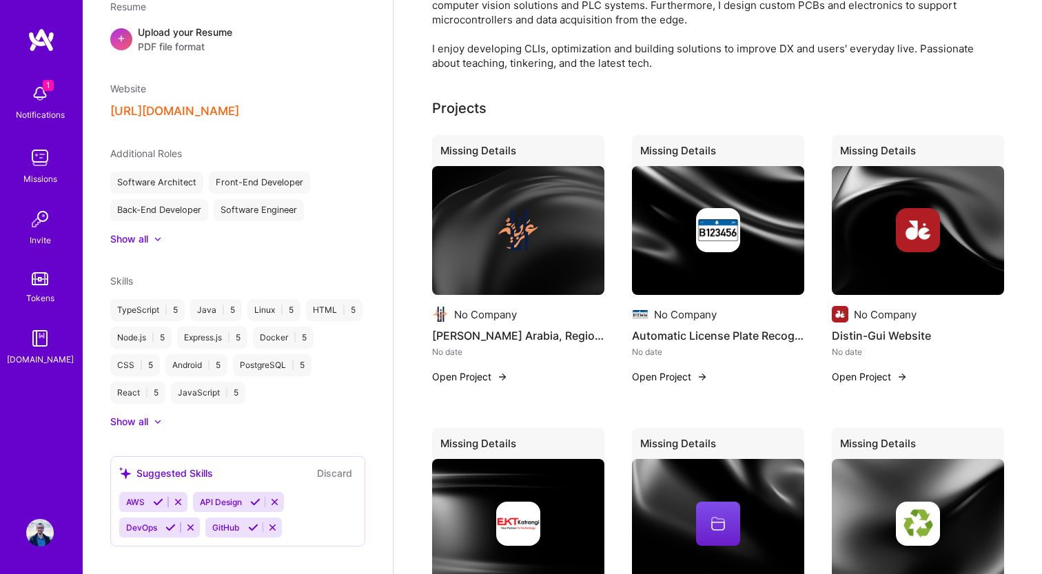
scroll to position [527, 0]
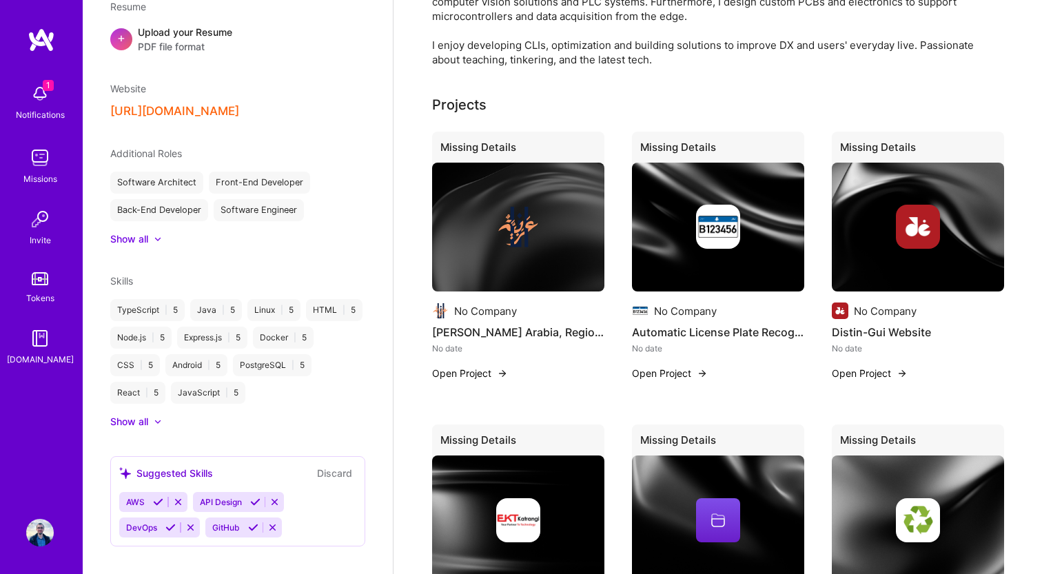
click at [159, 497] on icon at bounding box center [158, 502] width 10 height 10
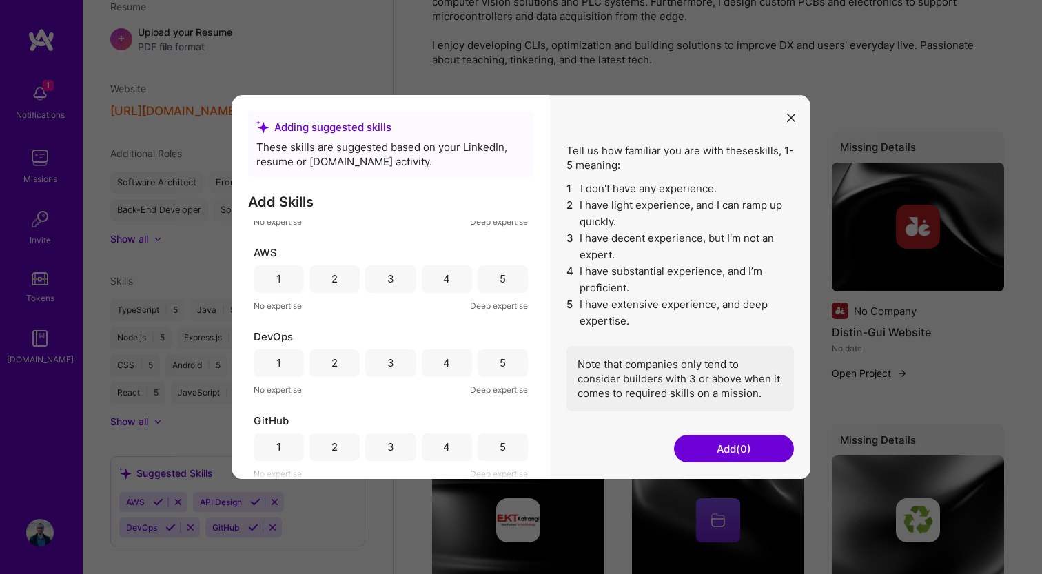
scroll to position [0, 0]
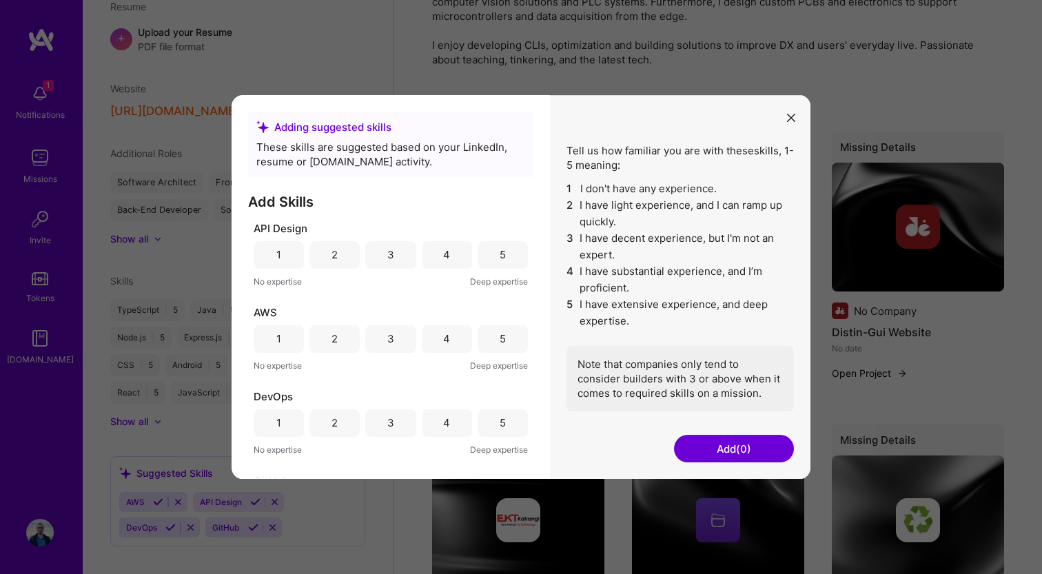
click at [506, 260] on div "5" at bounding box center [503, 255] width 50 height 28
click at [429, 338] on div "4" at bounding box center [447, 339] width 50 height 28
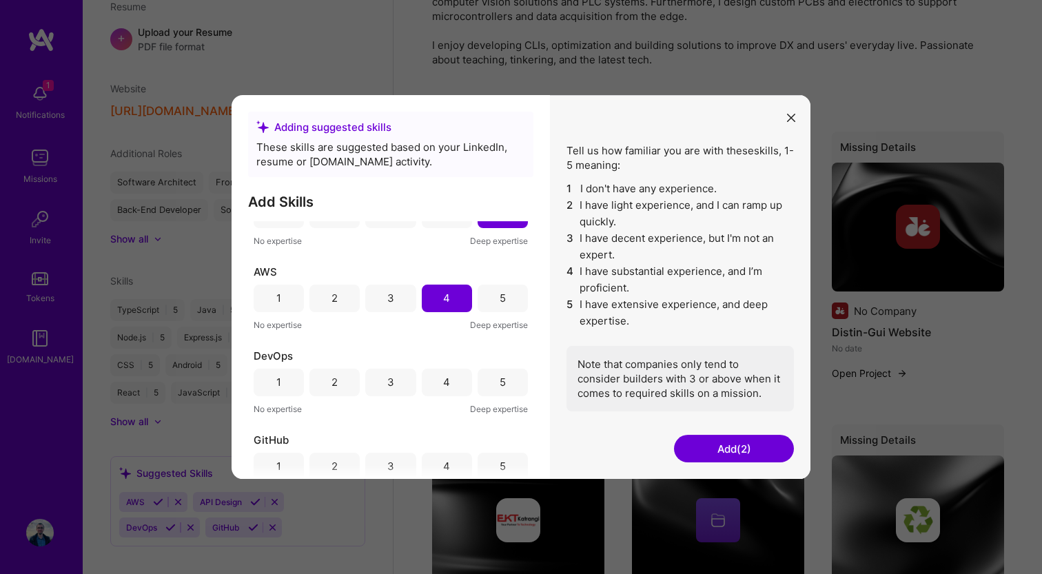
scroll to position [61, 0]
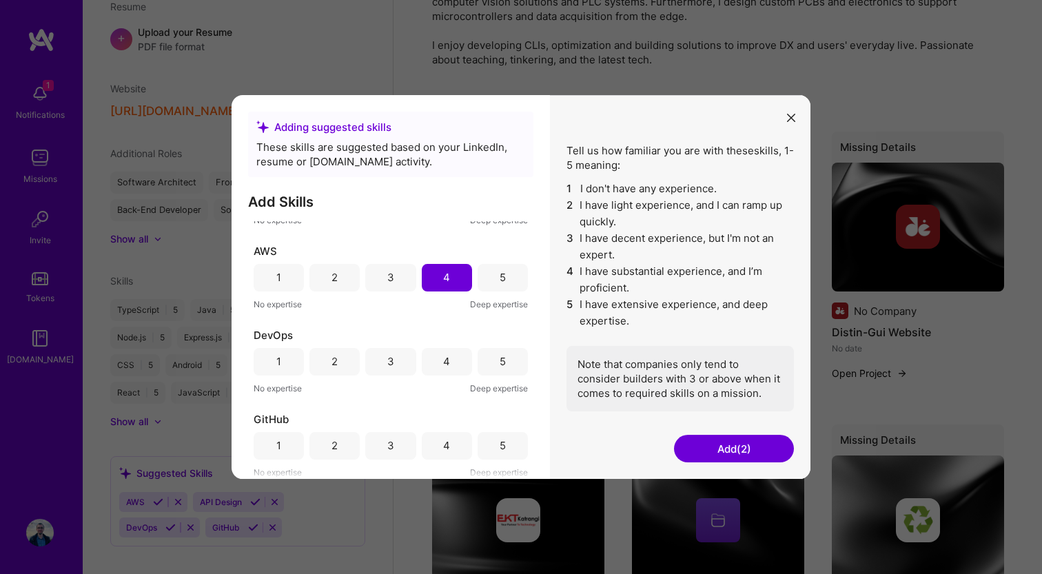
click at [485, 365] on div "5" at bounding box center [503, 362] width 50 height 28
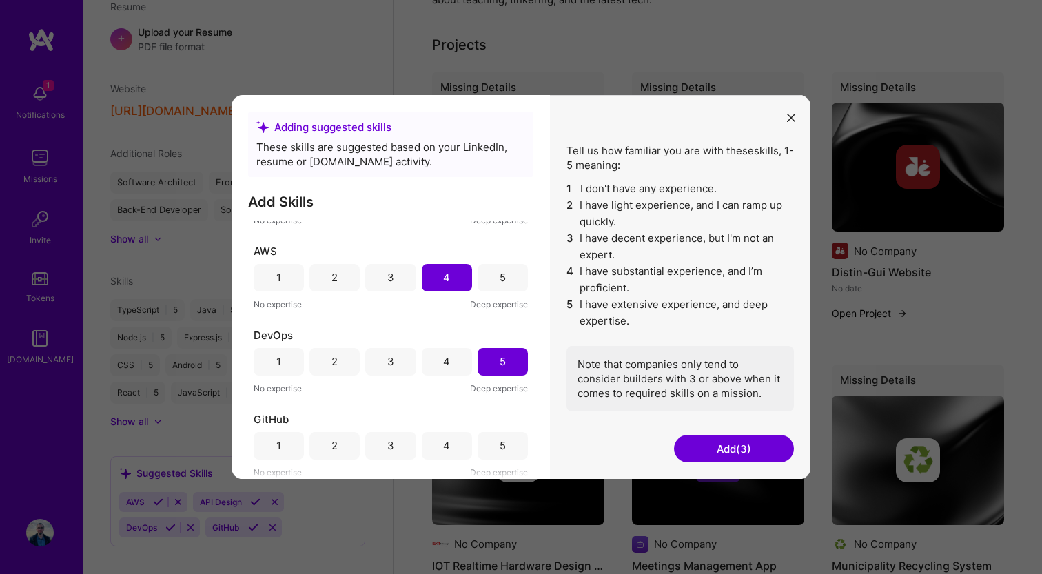
scroll to position [618, 0]
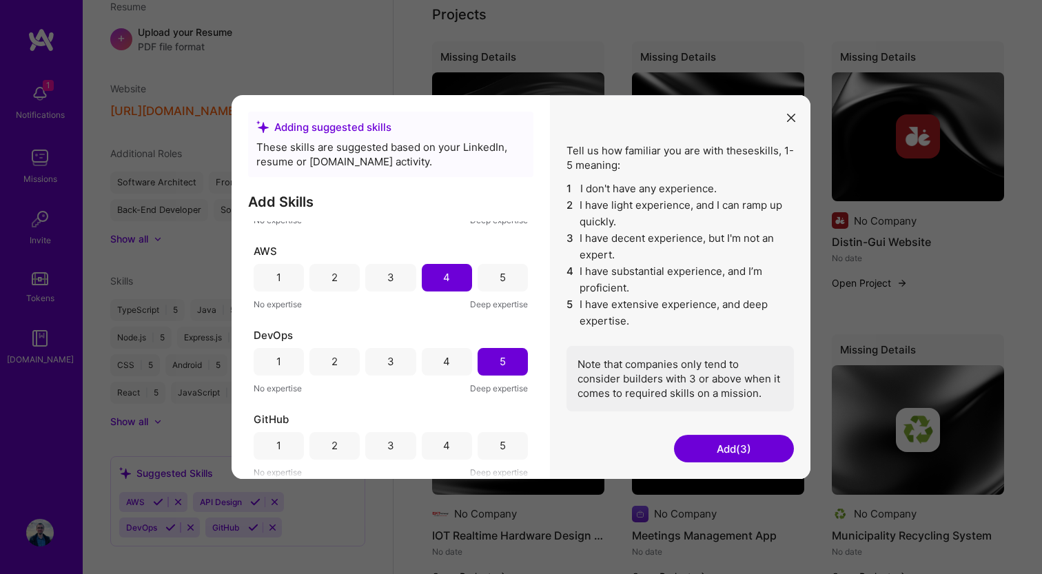
click at [487, 429] on div "GitHub 1 2 3 4 5 No expertise Deep expertise" at bounding box center [391, 446] width 274 height 68
click at [487, 455] on div "5" at bounding box center [503, 446] width 50 height 28
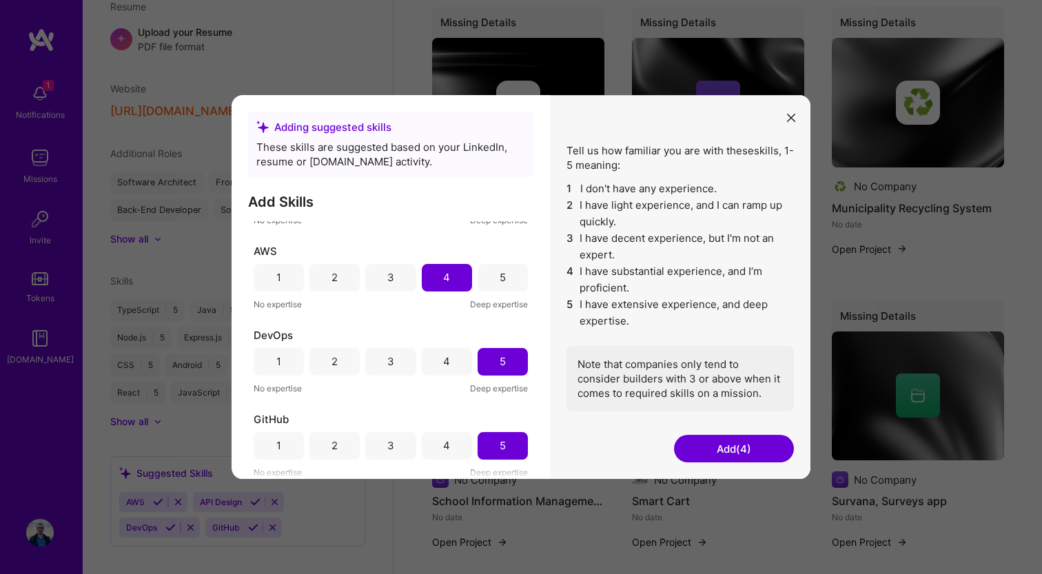
scroll to position [960, 0]
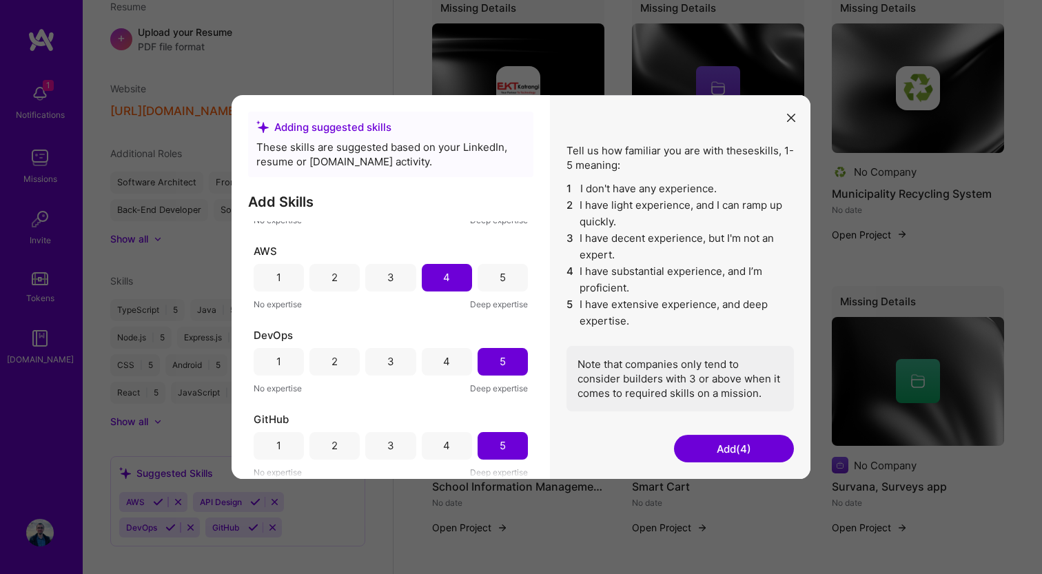
click at [716, 445] on button "Add (4)" at bounding box center [734, 449] width 120 height 28
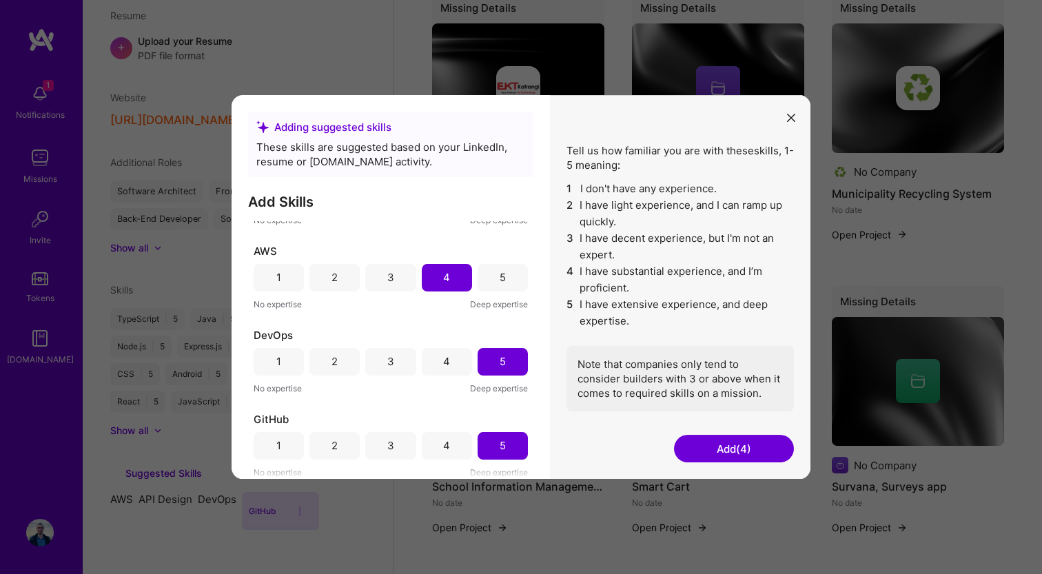
scroll to position [370, 0]
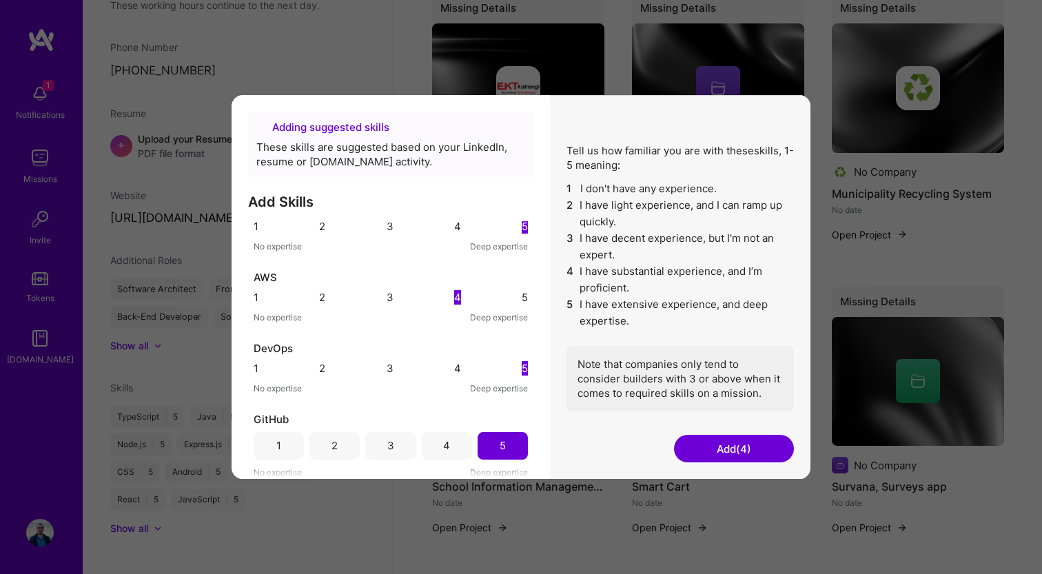
click at [790, 114] on img at bounding box center [718, 88] width 172 height 130
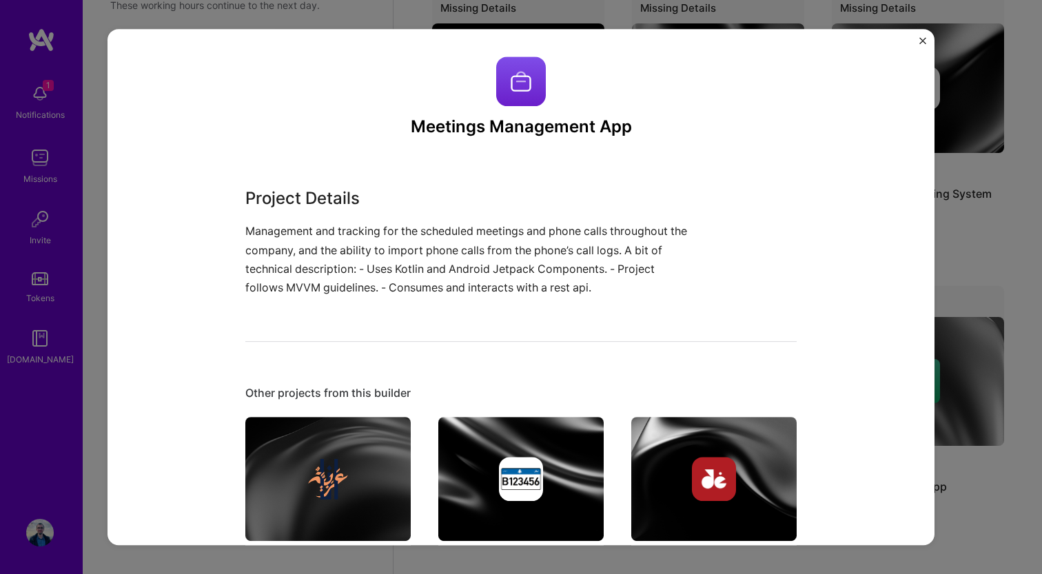
click at [236, 19] on div "Meetings Management App Project Details Management and tracking for the schedul…" at bounding box center [521, 287] width 1042 height 574
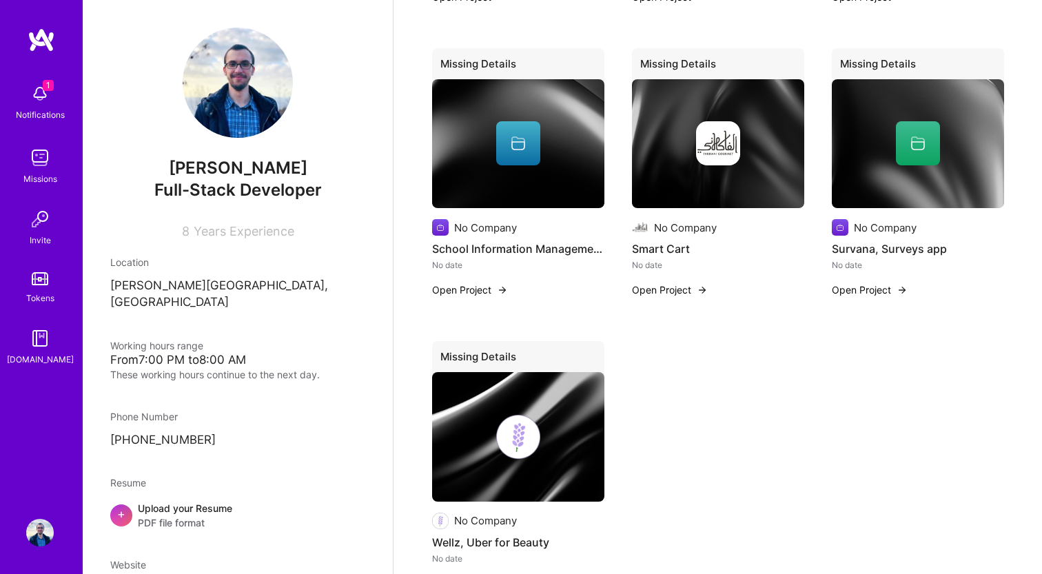
click at [238, 88] on img at bounding box center [238, 83] width 110 height 110
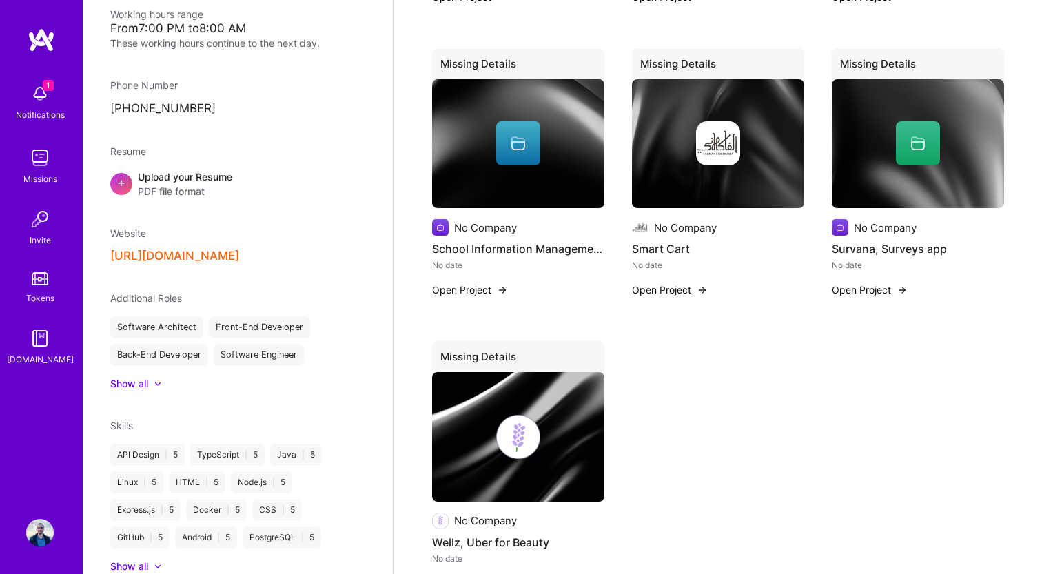
scroll to position [370, 0]
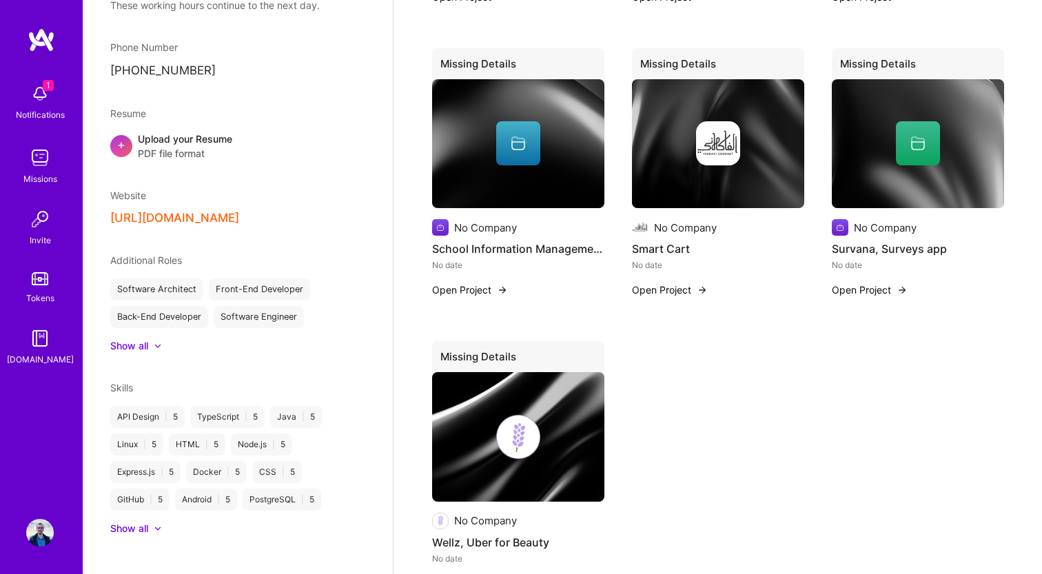
click at [136, 522] on div "Show all" at bounding box center [129, 529] width 38 height 14
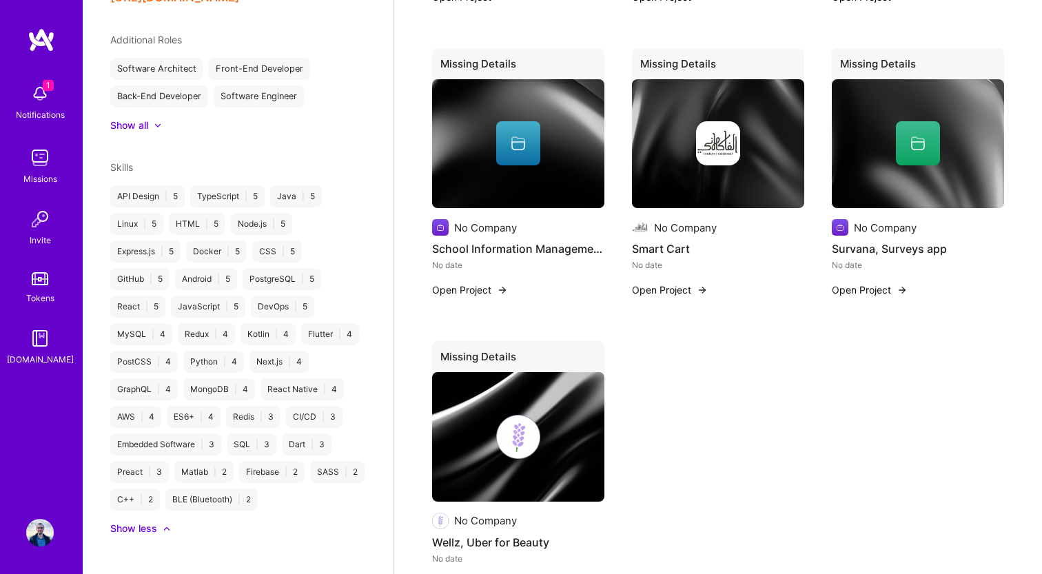
click at [159, 522] on div at bounding box center [160, 529] width 6 height 14
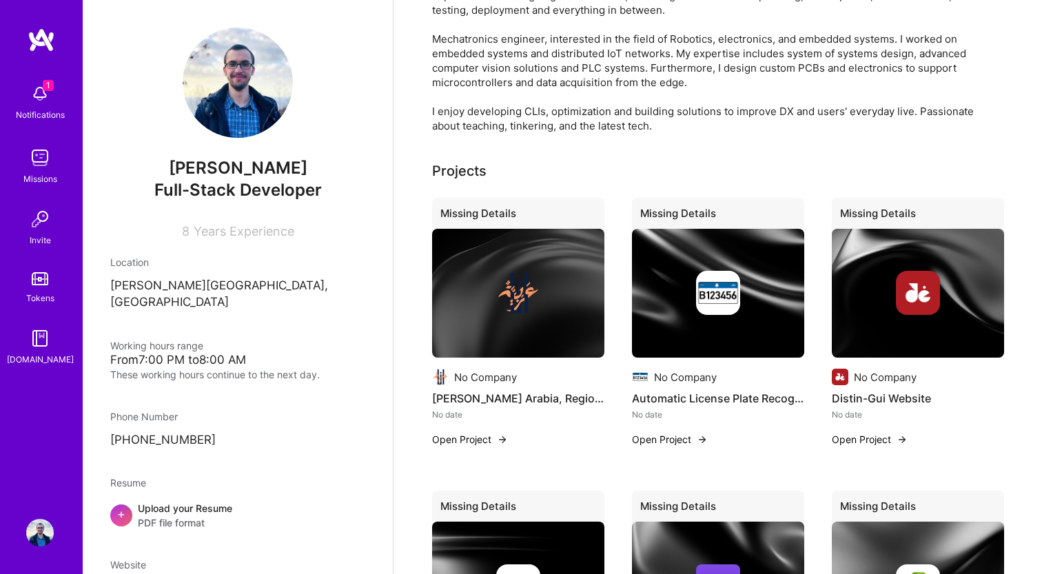
scroll to position [458, 0]
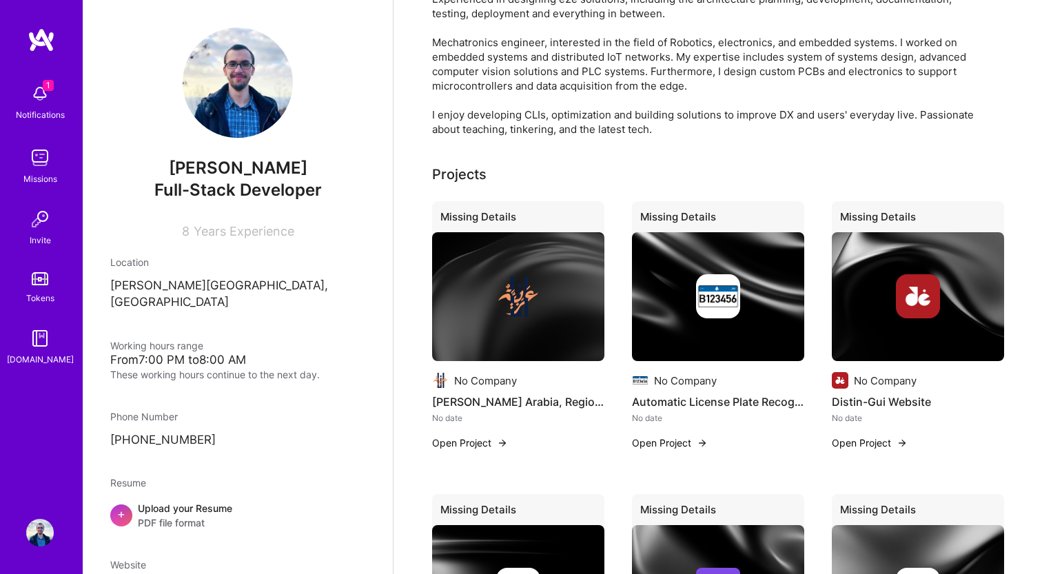
click at [914, 307] on img at bounding box center [918, 296] width 44 height 44
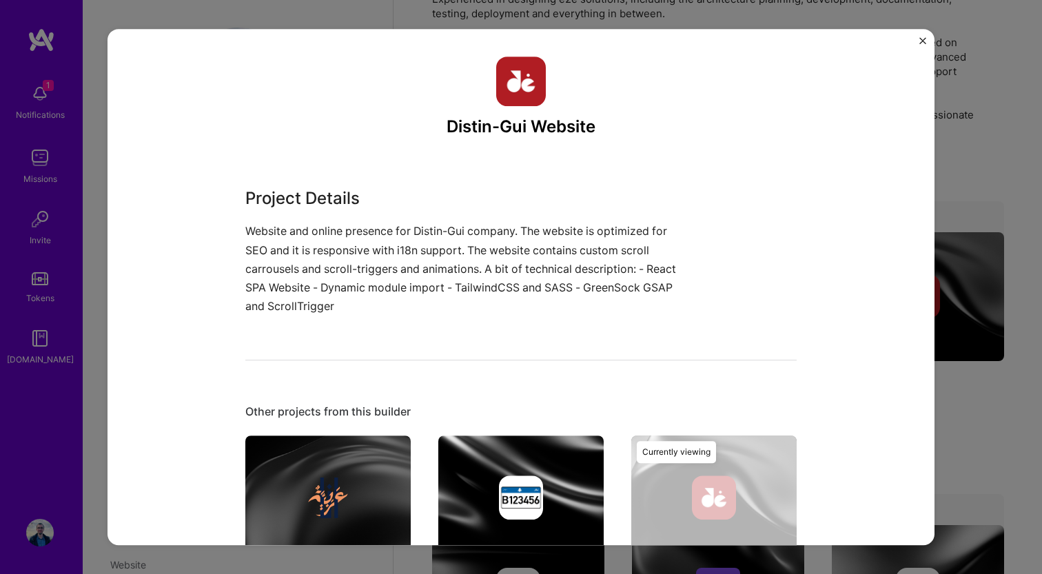
click at [517, 85] on img at bounding box center [521, 82] width 50 height 50
click at [253, 229] on p "Website and online presence for Distin-Gui company. The website is optimized fo…" at bounding box center [469, 269] width 448 height 94
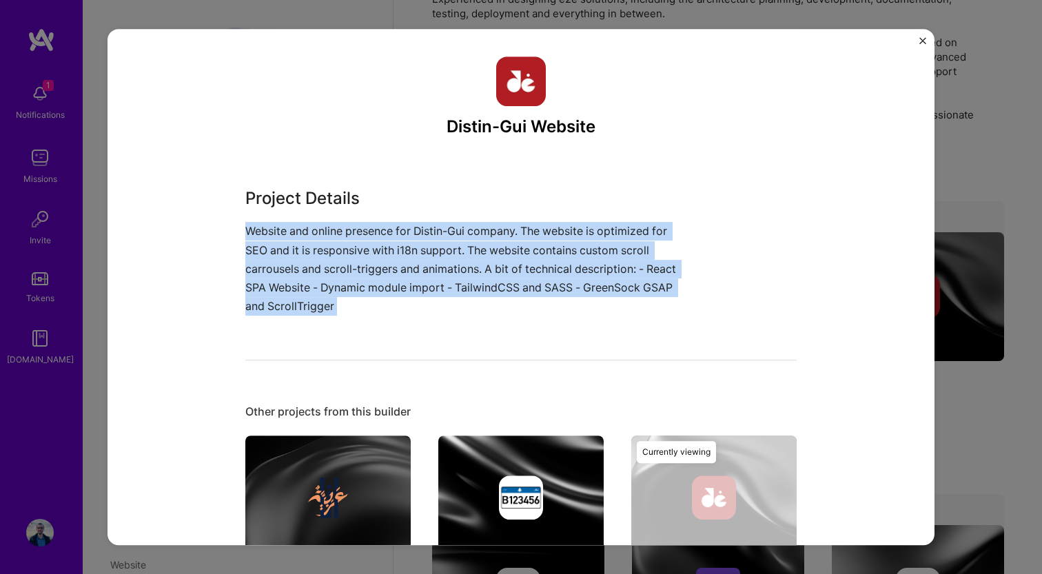
drag, startPoint x: 253, startPoint y: 229, endPoint x: 314, endPoint y: 327, distance: 115.2
copy div "Website and online presence for Distin-Gui company. The website is optimized fo…"
